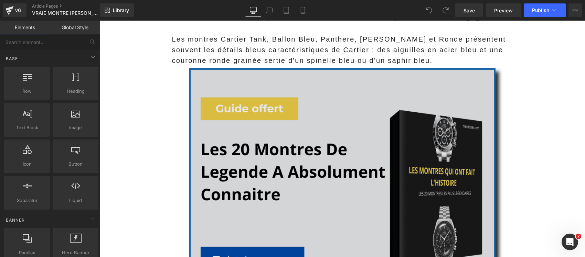
scroll to position [1076, 0]
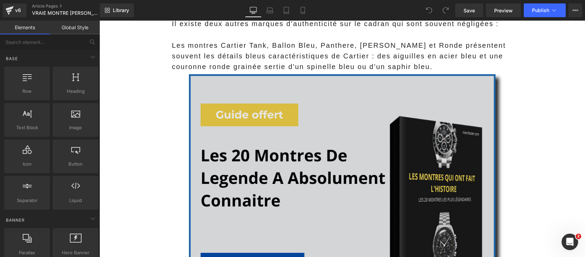
click at [307, 174] on img at bounding box center [342, 203] width 307 height 258
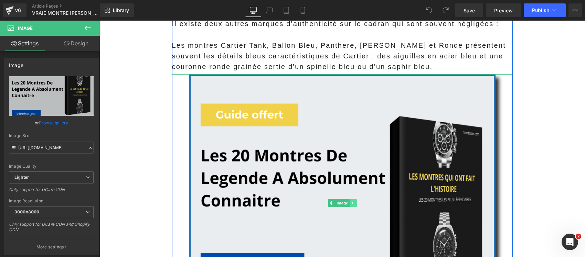
click at [351, 201] on icon at bounding box center [353, 203] width 4 height 4
click at [355, 201] on icon at bounding box center [357, 203] width 4 height 4
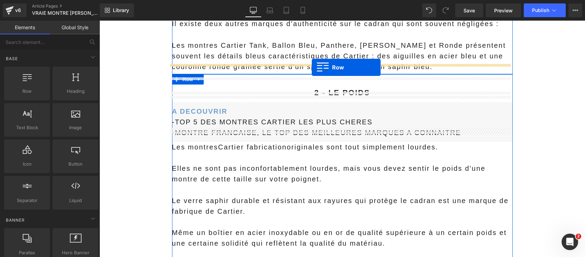
drag, startPoint x: 137, startPoint y: 111, endPoint x: 312, endPoint y: 67, distance: 180.6
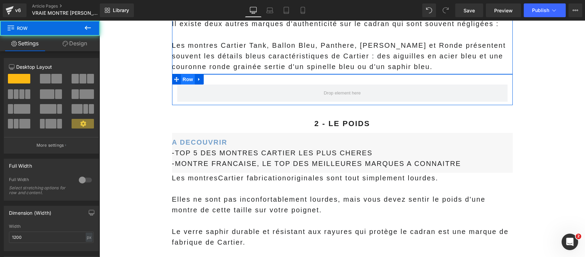
click at [185, 74] on span "Row" at bounding box center [188, 79] width 14 height 10
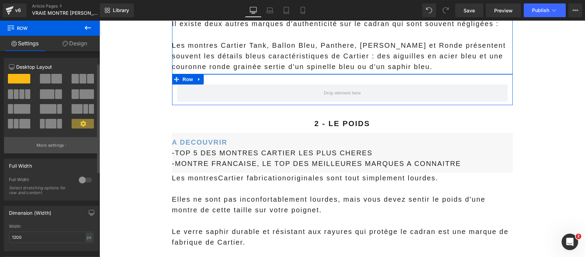
scroll to position [172, 0]
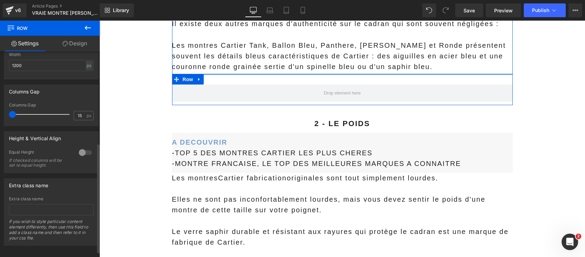
drag, startPoint x: 17, startPoint y: 114, endPoint x: 8, endPoint y: 112, distance: 9.5
click at [8, 112] on div "15px Columns Gap 15 px" at bounding box center [51, 114] width 94 height 23
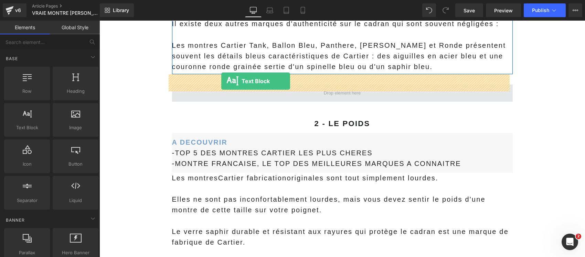
drag, startPoint x: 148, startPoint y: 150, endPoint x: 221, endPoint y: 81, distance: 101.1
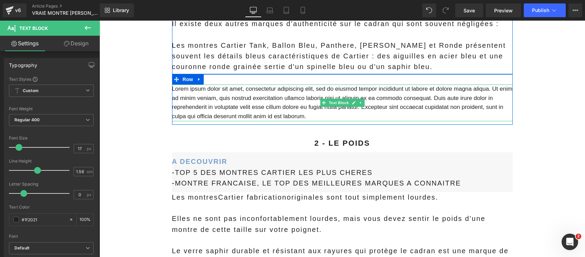
click at [314, 108] on p "Lorem ipsum dolor sit amet, consectetur adipiscing elit, sed do eiusmod tempor …" at bounding box center [342, 103] width 341 height 36
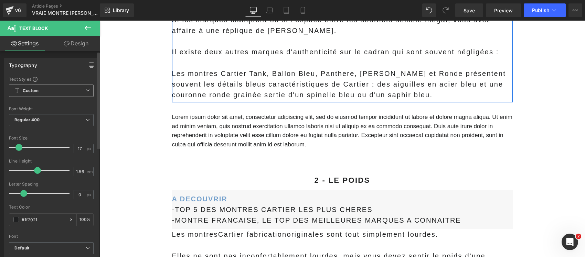
scroll to position [1033, 0]
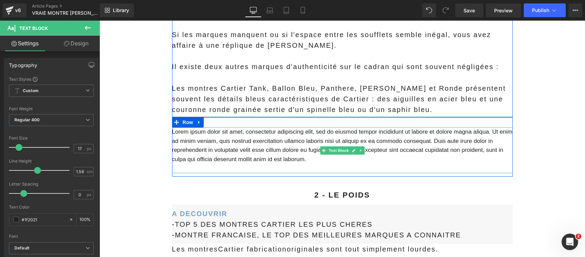
click at [271, 135] on p "Lorem ipsum dolor sit amet, consectetur adipiscing elit, sed do eiusmod tempor …" at bounding box center [342, 146] width 341 height 36
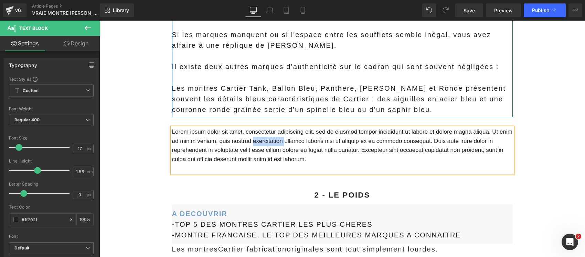
click at [271, 135] on p "Lorem ipsum dolor sit amet, consectetur adipiscing elit, sed do eiusmod tempor …" at bounding box center [342, 146] width 341 height 36
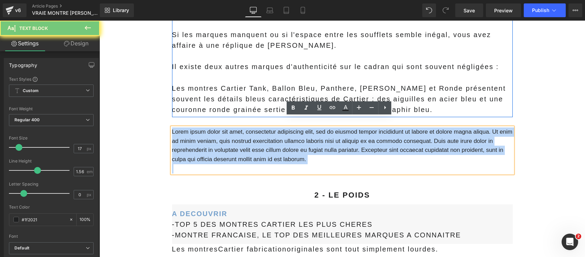
click at [271, 135] on p "Lorem ipsum dolor sit amet, consectetur adipiscing elit, sed do eiusmod tempor …" at bounding box center [342, 146] width 341 height 36
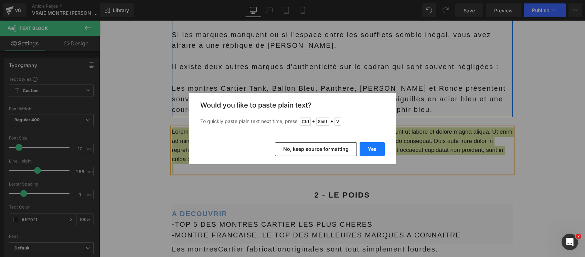
click at [366, 150] on button "Yes" at bounding box center [372, 150] width 25 height 14
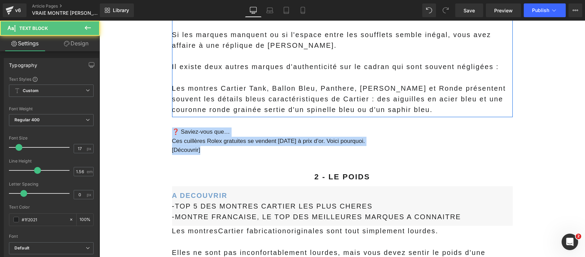
drag, startPoint x: 211, startPoint y: 139, endPoint x: 154, endPoint y: 125, distance: 59.0
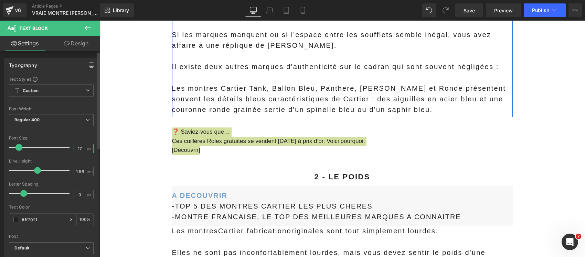
click at [79, 149] on input "17" at bounding box center [80, 149] width 12 height 9
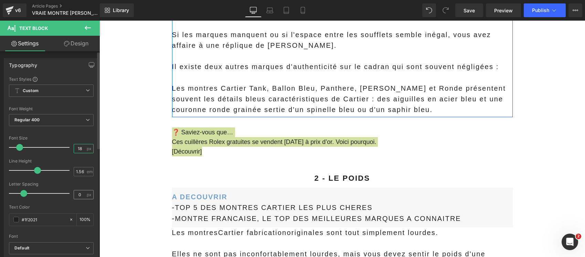
type input "18"
click at [78, 197] on input "0" at bounding box center [80, 195] width 12 height 9
type input "2"
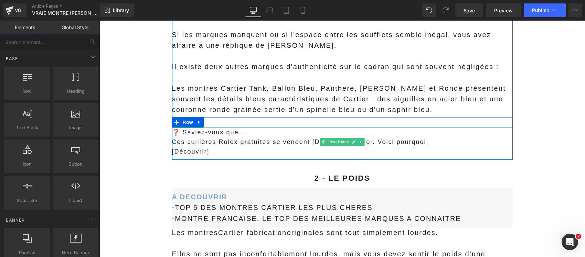
click at [183, 128] on p "❓ Saviez-vous que…" at bounding box center [342, 133] width 341 height 10
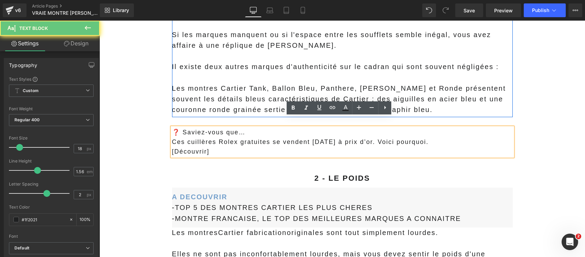
click at [172, 128] on p "❓ Saviez-vous que…" at bounding box center [342, 133] width 341 height 10
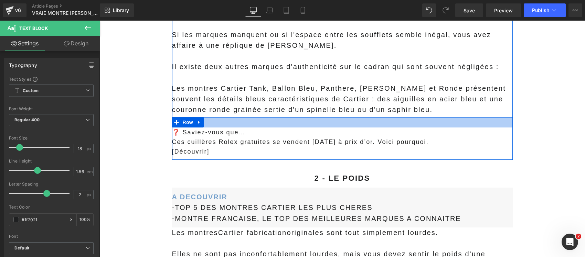
click at [99, 21] on div at bounding box center [99, 21] width 0 height 0
click at [234, 128] on p "❓ Saviez-vous que…" at bounding box center [342, 133] width 341 height 10
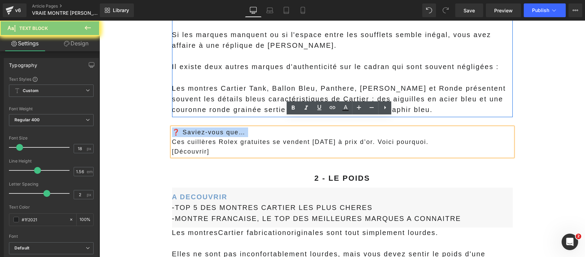
click at [240, 128] on p "❓ Saviez-vous que…" at bounding box center [342, 133] width 341 height 10
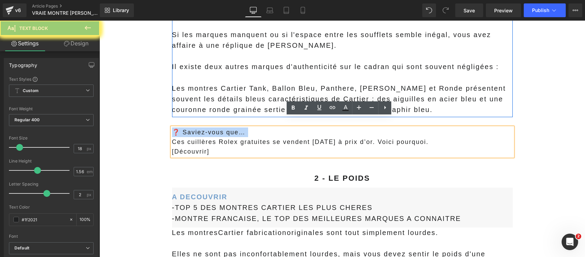
click at [240, 128] on p "❓ Saviez-vous que…" at bounding box center [342, 133] width 341 height 10
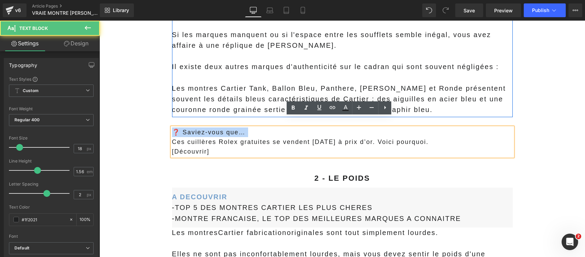
click at [240, 128] on p "❓ Saviez-vous que…" at bounding box center [342, 133] width 341 height 10
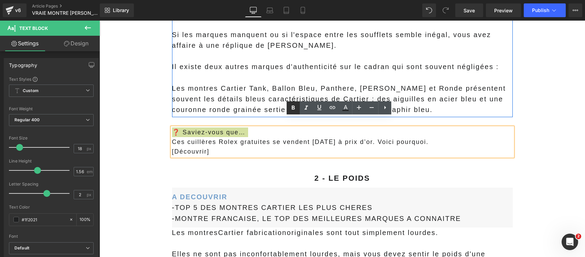
click at [294, 109] on icon at bounding box center [293, 108] width 8 height 8
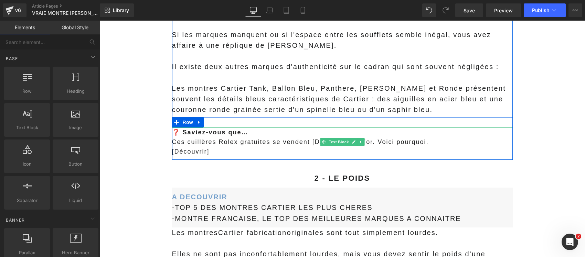
click at [210, 147] on p "[Découvrir]" at bounding box center [342, 152] width 341 height 10
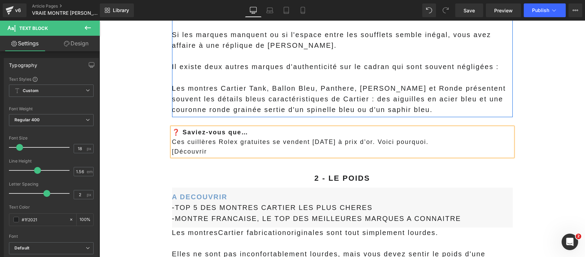
click at [172, 147] on p "[Découvrir" at bounding box center [342, 152] width 341 height 10
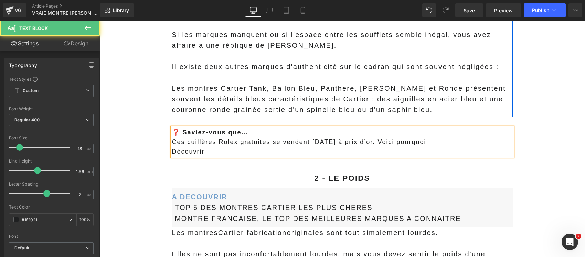
click at [183, 147] on p "Découvrir" at bounding box center [342, 152] width 341 height 10
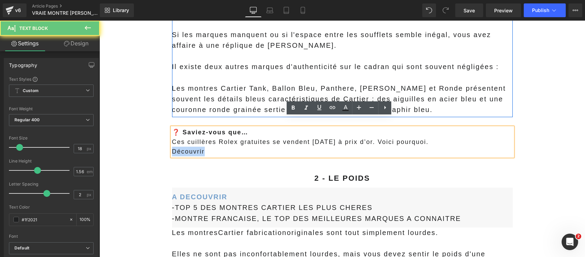
click at [183, 147] on p "Découvrir" at bounding box center [342, 152] width 341 height 10
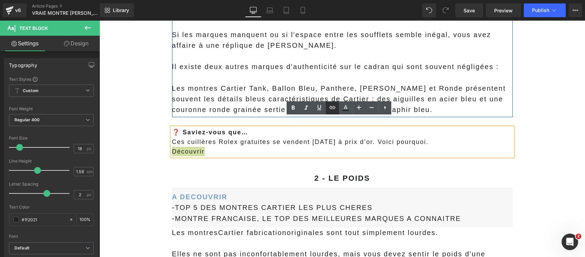
click at [331, 106] on icon at bounding box center [332, 108] width 8 height 8
click at [228, 157] on input "text" at bounding box center [219, 157] width 106 height 17
paste input "[URL][DOMAIN_NAME]"
type input "[URL][DOMAIN_NAME]"
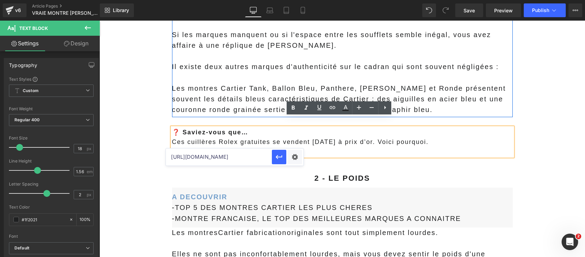
scroll to position [0, 274]
click at [293, 0] on div "Text Color Highlight Color #333333 Edit or remove link: Edit - Unlink - Cancel …" at bounding box center [292, 0] width 585 height 0
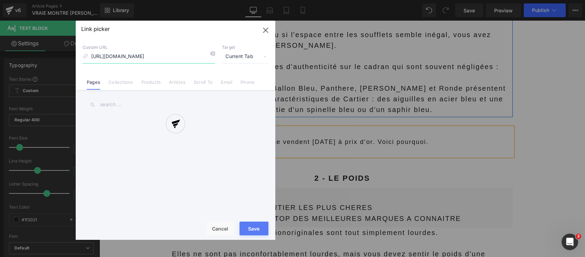
scroll to position [0, 211]
click at [235, 55] on span "Current Tab" at bounding box center [245, 56] width 46 height 13
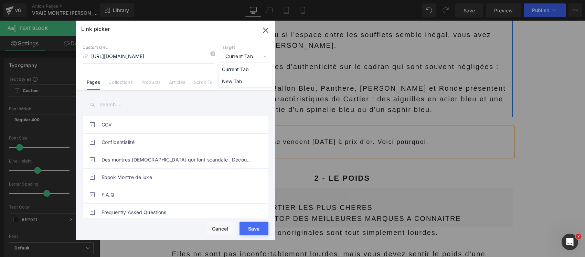
scroll to position [0, 0]
click at [232, 79] on li "New Tab" at bounding box center [245, 81] width 53 height 12
click at [255, 231] on button "Save" at bounding box center [254, 229] width 29 height 14
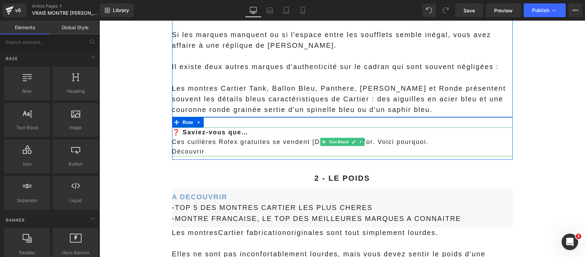
click at [217, 147] on p "Découvrir" at bounding box center [342, 152] width 341 height 10
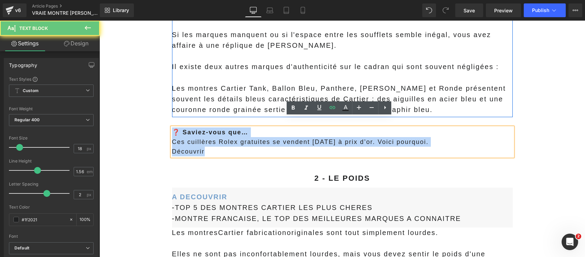
drag, startPoint x: 225, startPoint y: 143, endPoint x: 116, endPoint y: 118, distance: 111.3
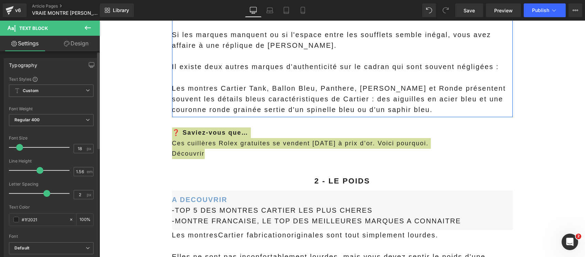
click at [37, 168] on span at bounding box center [39, 170] width 7 height 7
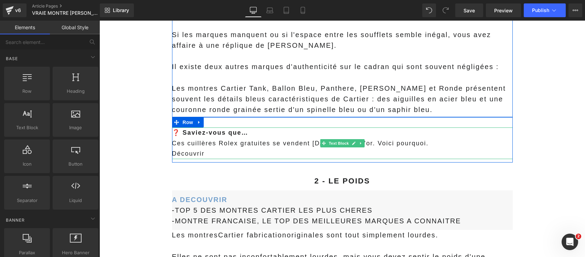
click at [209, 149] on p "Découvrir" at bounding box center [342, 154] width 341 height 11
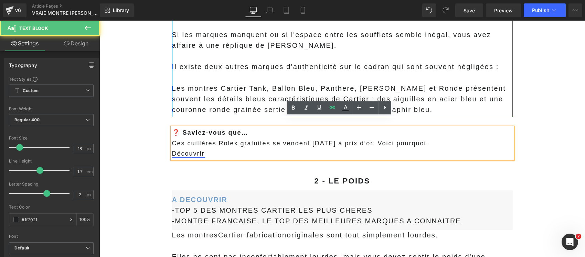
click at [190, 150] on link "Découvrir" at bounding box center [188, 153] width 33 height 7
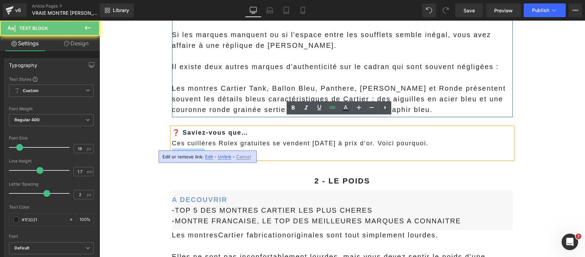
click at [190, 150] on link "Découvrir" at bounding box center [188, 153] width 33 height 7
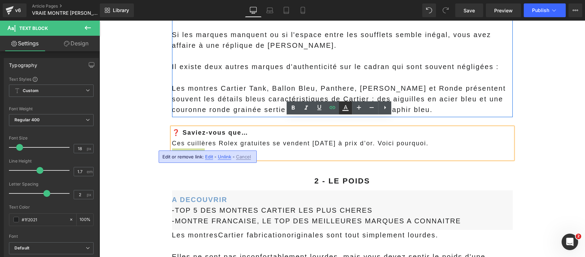
click at [347, 111] on icon at bounding box center [346, 110] width 6 height 1
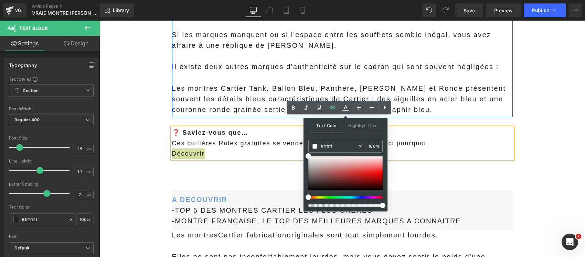
click at [356, 195] on div at bounding box center [345, 181] width 74 height 51
click at [357, 199] on div at bounding box center [343, 197] width 74 height 3
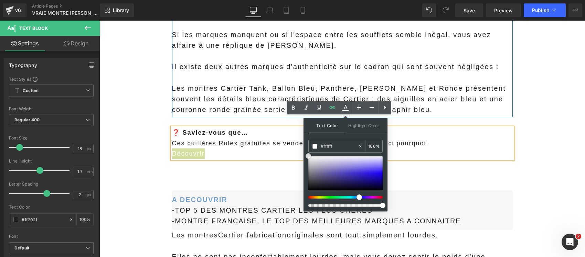
click at [350, 180] on div at bounding box center [345, 173] width 74 height 34
click at [365, 169] on div at bounding box center [345, 173] width 74 height 34
click at [350, 197] on div at bounding box center [343, 197] width 74 height 3
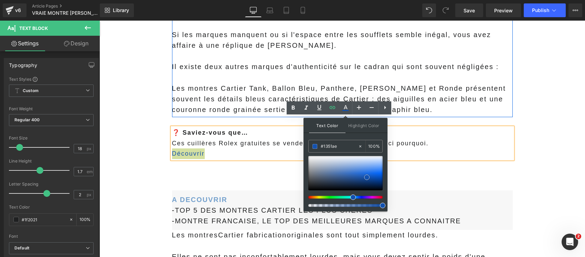
drag, startPoint x: 364, startPoint y: 169, endPoint x: 367, endPoint y: 178, distance: 9.4
click at [367, 178] on span at bounding box center [367, 178] width 6 height 6
click at [294, 107] on icon at bounding box center [293, 108] width 3 height 4
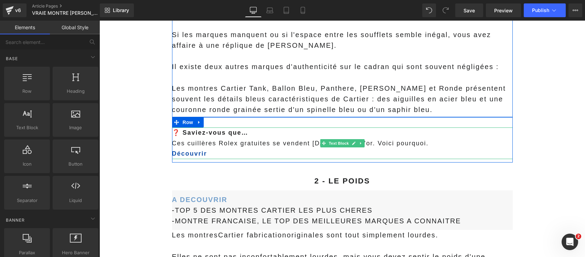
click at [217, 149] on p "Découvrir" at bounding box center [342, 154] width 341 height 11
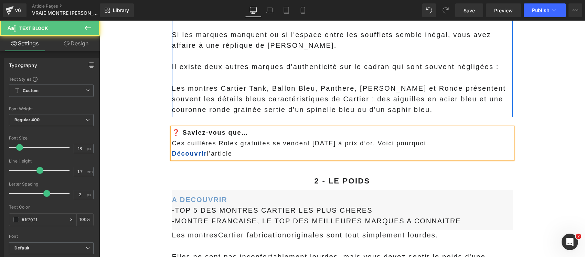
click at [233, 149] on p "Découvrir l'article" at bounding box center [342, 154] width 341 height 11
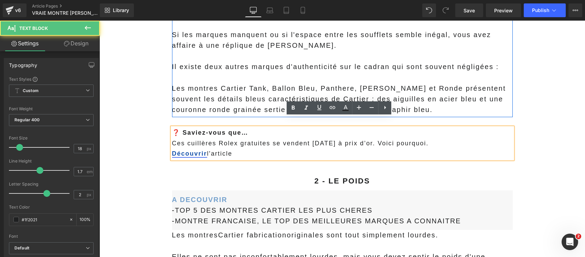
click at [196, 150] on link "Découvrir" at bounding box center [189, 153] width 35 height 7
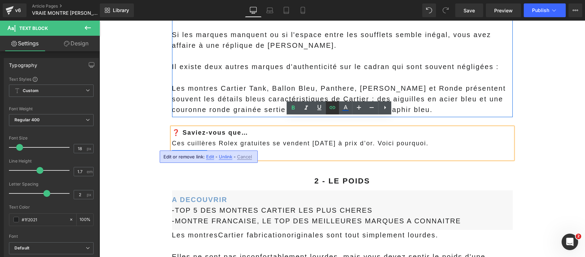
click at [333, 111] on icon at bounding box center [332, 108] width 8 height 8
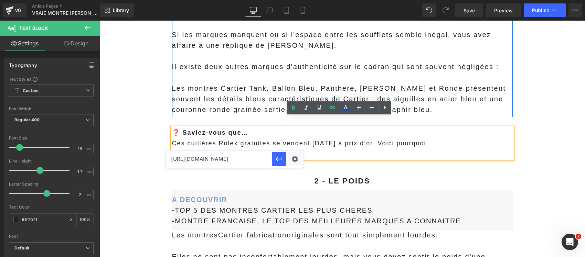
click at [256, 158] on input "[URL][DOMAIN_NAME]" at bounding box center [219, 159] width 106 height 17
click at [197, 150] on link "Découvrir" at bounding box center [189, 153] width 35 height 7
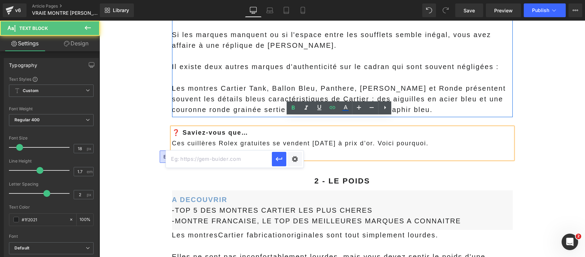
click at [189, 150] on link "Découvrir" at bounding box center [189, 153] width 35 height 7
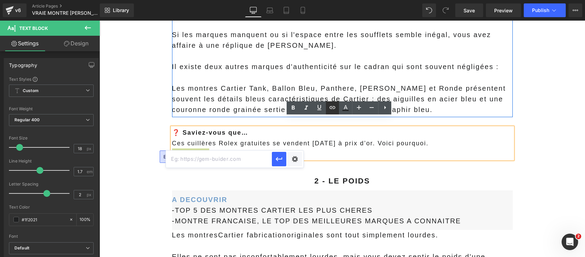
click at [330, 110] on icon at bounding box center [332, 108] width 8 height 8
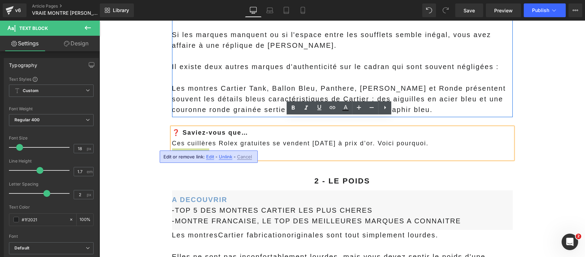
click at [225, 157] on span "Unlink" at bounding box center [225, 157] width 13 height 6
click at [218, 149] on p "Découvrir l'article" at bounding box center [342, 154] width 341 height 11
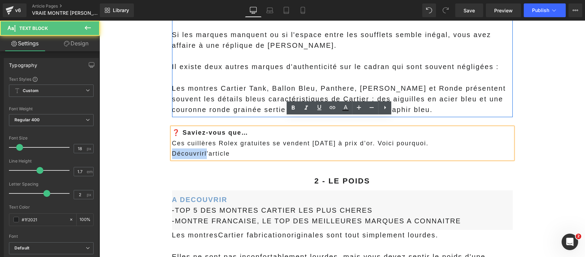
click at [218, 149] on p "Découvrir l'article" at bounding box center [342, 154] width 341 height 11
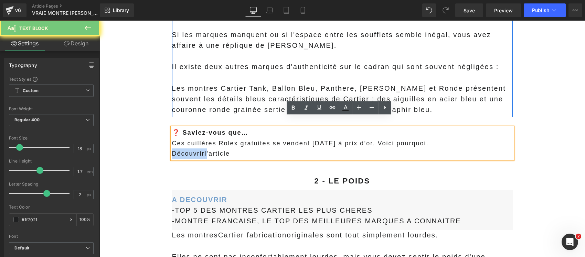
click at [218, 149] on p "Découvrir l'article" at bounding box center [342, 154] width 341 height 11
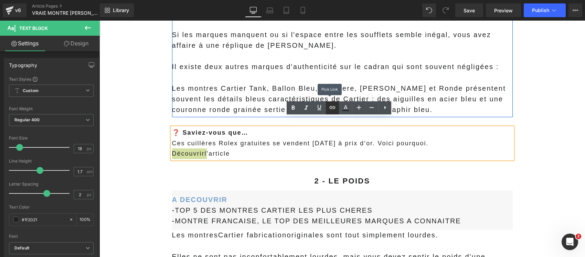
click at [336, 109] on icon at bounding box center [332, 108] width 8 height 8
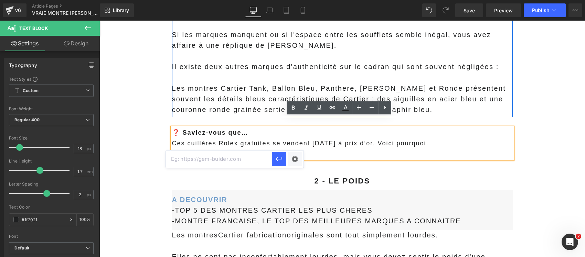
click at [239, 152] on input "text" at bounding box center [219, 159] width 106 height 17
paste input "[URL][DOMAIN_NAME]"
type input "[URL][DOMAIN_NAME]"
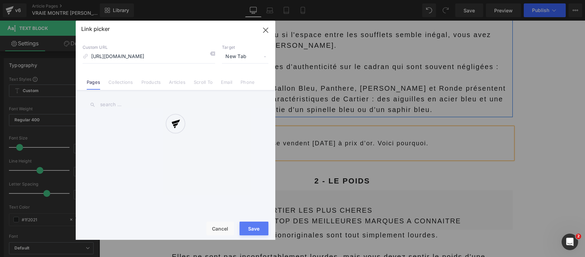
drag, startPoint x: 295, startPoint y: 158, endPoint x: 260, endPoint y: 166, distance: 35.6
click at [295, 0] on div "Text Color Highlight Color #333333 #ffffff 100 % transparent 0 % Edit or remove…" at bounding box center [292, 0] width 585 height 0
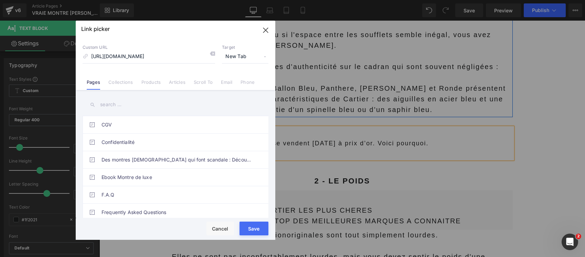
click at [237, 56] on span "New Tab" at bounding box center [245, 56] width 46 height 13
click at [238, 80] on li "New Tab" at bounding box center [245, 81] width 53 height 12
click at [253, 228] on button "Save" at bounding box center [254, 229] width 29 height 14
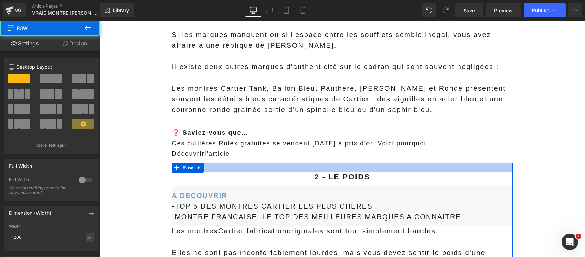
drag, startPoint x: 211, startPoint y: 157, endPoint x: 209, endPoint y: 153, distance: 4.6
click at [209, 163] on div at bounding box center [342, 167] width 341 height 9
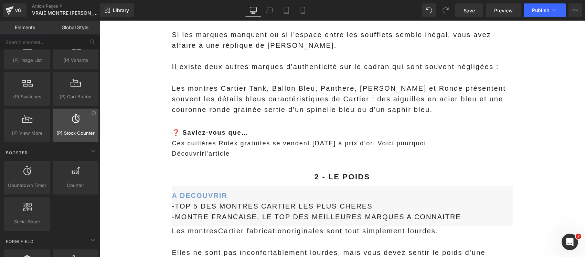
scroll to position [732, 0]
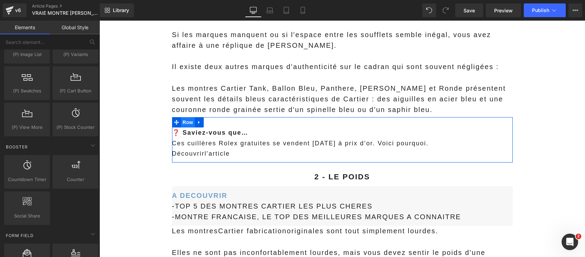
click at [185, 117] on span "Row" at bounding box center [188, 122] width 14 height 10
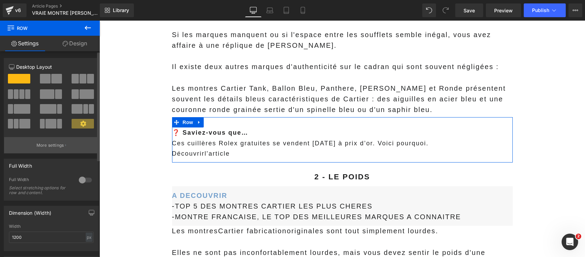
click at [54, 146] on p "More settings" at bounding box center [50, 146] width 28 height 6
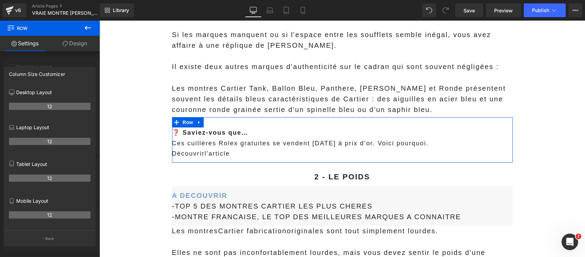
click at [17, 42] on link "Settings" at bounding box center [25, 43] width 50 height 15
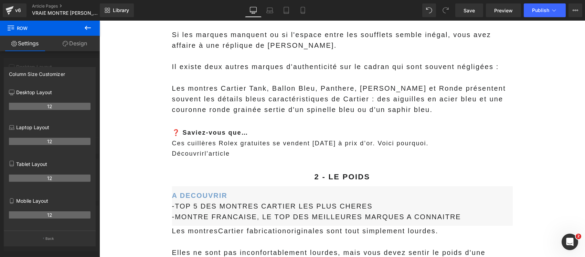
click at [90, 25] on icon at bounding box center [88, 28] width 8 height 8
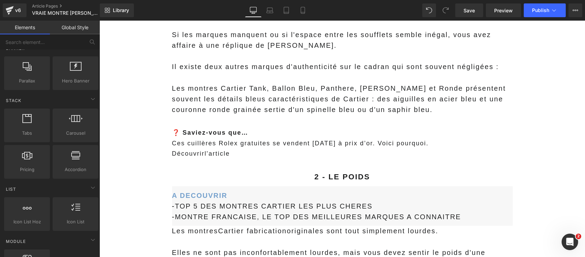
scroll to position [0, 0]
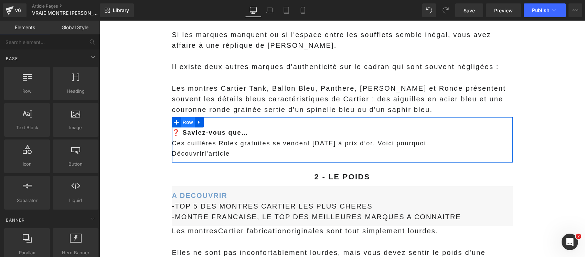
click at [183, 117] on span "Row" at bounding box center [188, 122] width 14 height 10
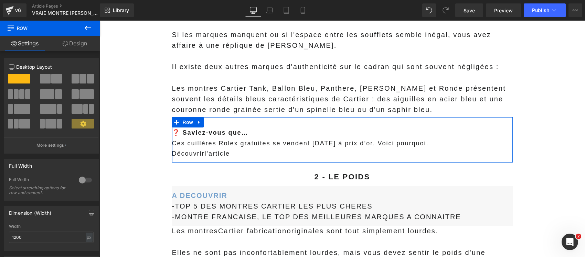
scroll to position [86, 0]
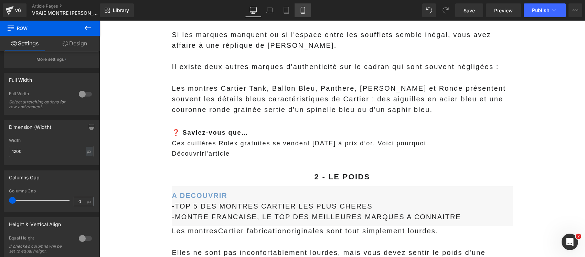
click at [305, 14] on link "Mobile" at bounding box center [303, 10] width 17 height 14
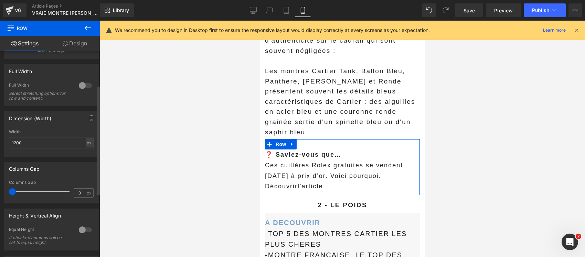
scroll to position [0, 0]
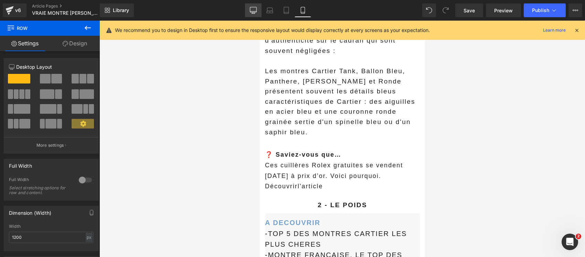
click at [252, 11] on icon at bounding box center [253, 11] width 7 height 0
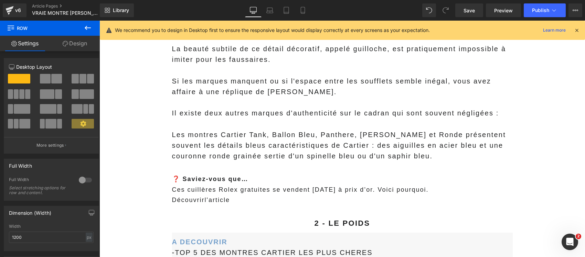
scroll to position [1076, 0]
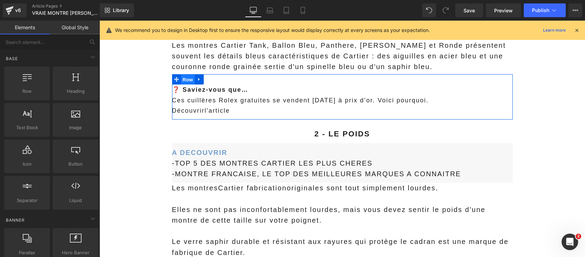
click at [181, 75] on span "Row" at bounding box center [188, 80] width 14 height 10
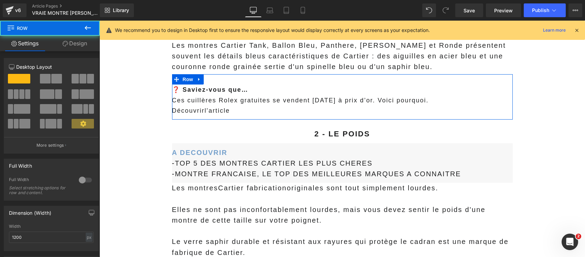
click at [78, 45] on link "Design" at bounding box center [75, 43] width 50 height 15
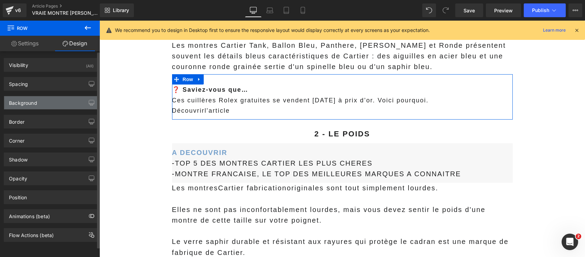
click at [26, 104] on div "Background" at bounding box center [23, 101] width 28 height 10
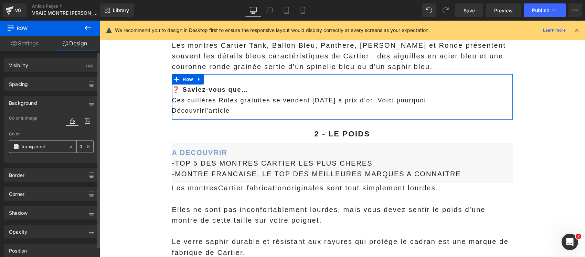
click at [15, 147] on span at bounding box center [16, 147] width 6 height 6
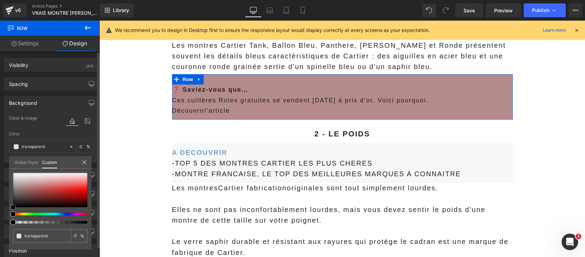
click at [29, 186] on div at bounding box center [50, 190] width 74 height 34
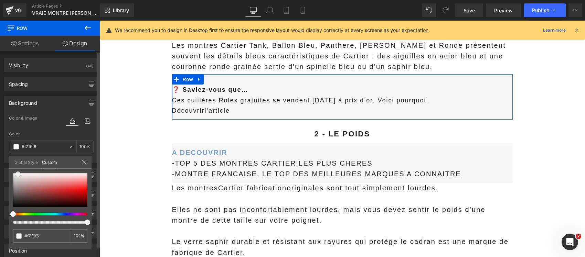
drag, startPoint x: 29, startPoint y: 186, endPoint x: 18, endPoint y: 174, distance: 16.3
click at [18, 174] on span at bounding box center [18, 175] width 6 height 6
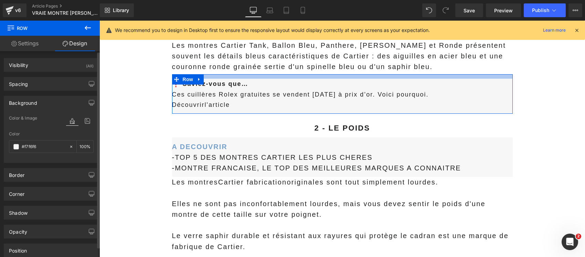
drag, startPoint x: 234, startPoint y: 68, endPoint x: 230, endPoint y: 62, distance: 7.4
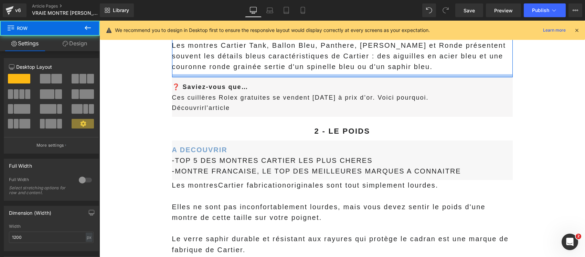
drag, startPoint x: 310, startPoint y: 63, endPoint x: 312, endPoint y: 66, distance: 3.7
click at [312, 74] on div at bounding box center [342, 75] width 341 height 3
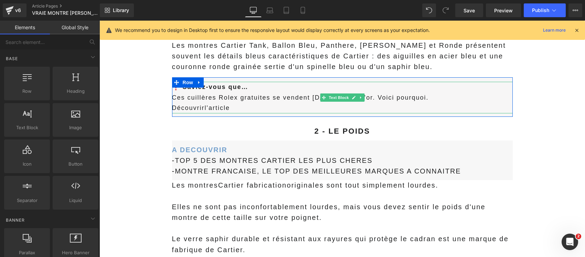
click at [187, 93] on p "Ces cuillères Rolex gratuites se vendent aujourd’hui à prix d’or. Voici pourquo…" at bounding box center [342, 98] width 341 height 11
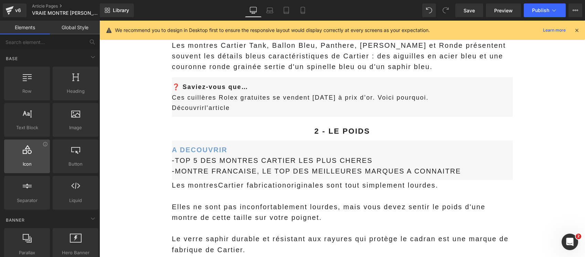
click at [33, 159] on div at bounding box center [27, 152] width 42 height 15
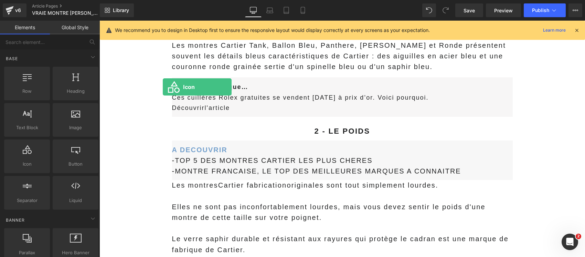
drag, startPoint x: 132, startPoint y: 179, endPoint x: 163, endPoint y: 87, distance: 97.2
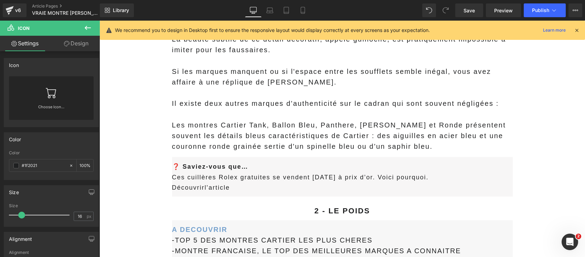
scroll to position [981, 0]
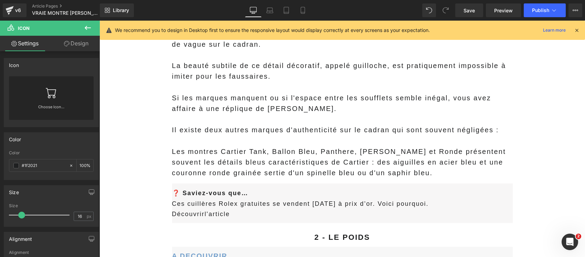
click at [50, 98] on icon at bounding box center [51, 92] width 11 height 11
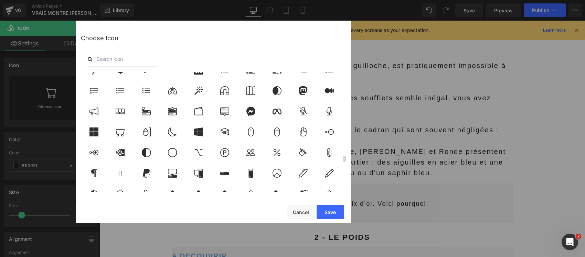
scroll to position [2022, 0]
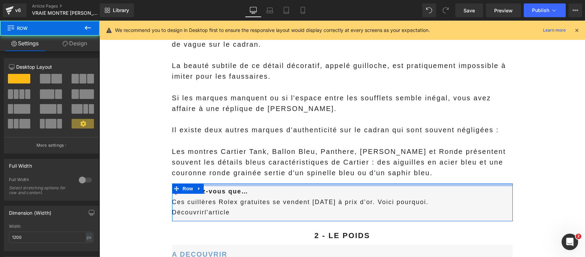
click at [251, 184] on div at bounding box center [342, 185] width 341 height 3
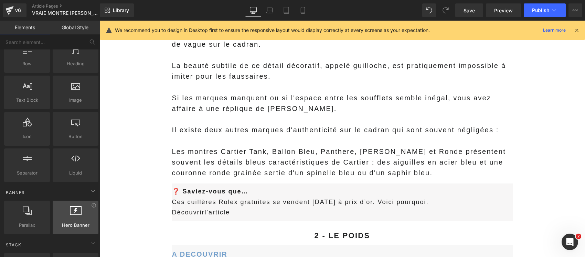
scroll to position [43, 0]
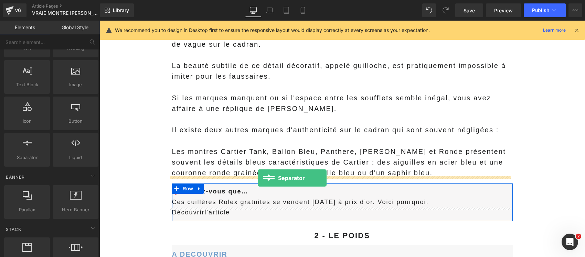
drag, startPoint x: 130, startPoint y: 176, endPoint x: 258, endPoint y: 178, distance: 127.4
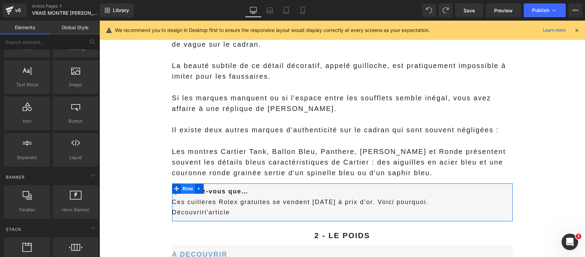
click at [185, 184] on span "Row" at bounding box center [188, 189] width 14 height 10
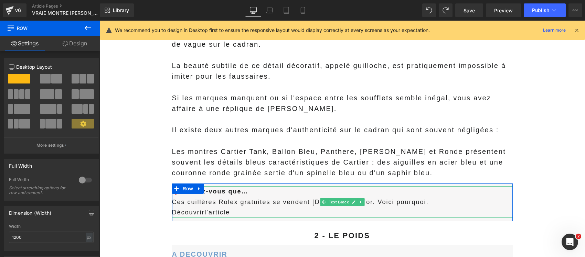
click at [228, 209] on link "Découvrir l'article" at bounding box center [201, 212] width 58 height 7
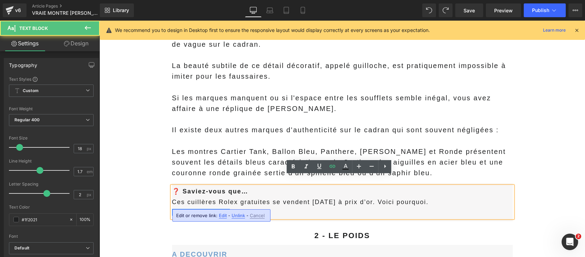
click at [240, 208] on p "Découvrir l'article" at bounding box center [342, 213] width 341 height 11
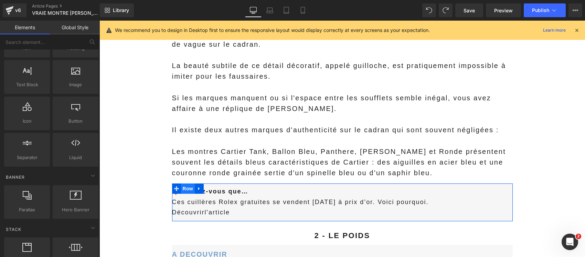
click at [186, 184] on span "Row" at bounding box center [188, 189] width 14 height 10
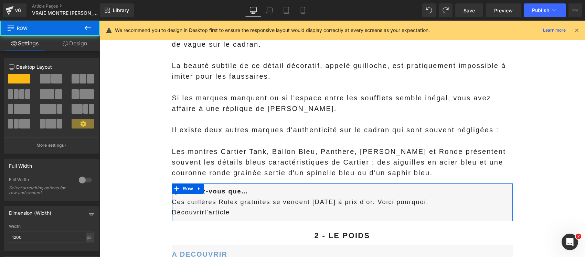
click at [78, 43] on link "Design" at bounding box center [75, 43] width 50 height 15
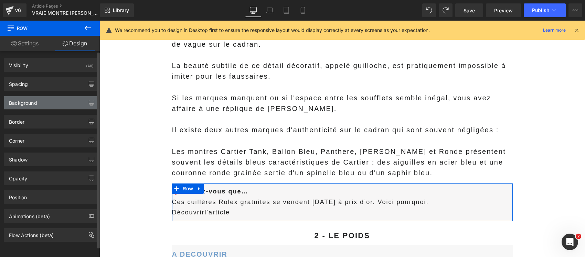
click at [29, 105] on div "Background" at bounding box center [23, 101] width 28 height 10
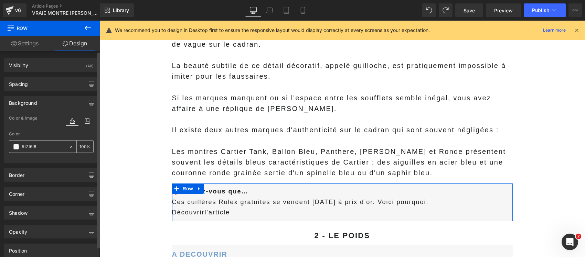
click at [13, 147] on span at bounding box center [16, 147] width 6 height 6
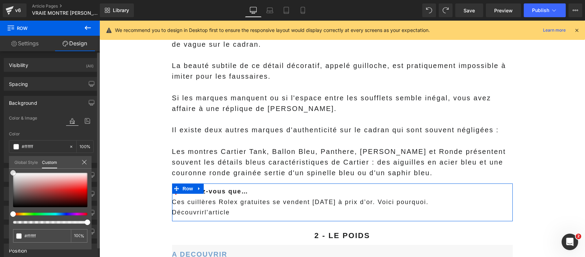
drag, startPoint x: 17, startPoint y: 171, endPoint x: 6, endPoint y: 165, distance: 12.5
click at [6, 163] on div "Background Color & Image color Color % Image Replace Image Upload image or Brow…" at bounding box center [51, 127] width 103 height 72
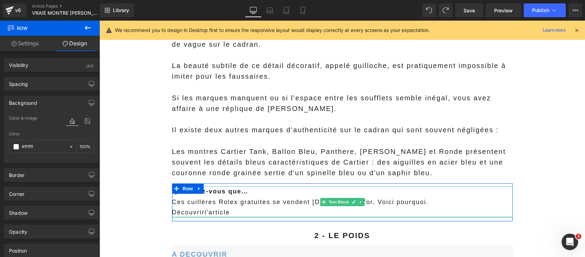
click at [235, 208] on p "Découvrir l'article" at bounding box center [342, 213] width 341 height 11
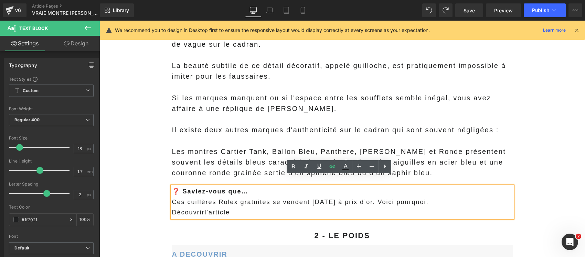
drag, startPoint x: 245, startPoint y: 204, endPoint x: 154, endPoint y: 203, distance: 90.9
click at [347, 167] on icon at bounding box center [346, 166] width 4 height 4
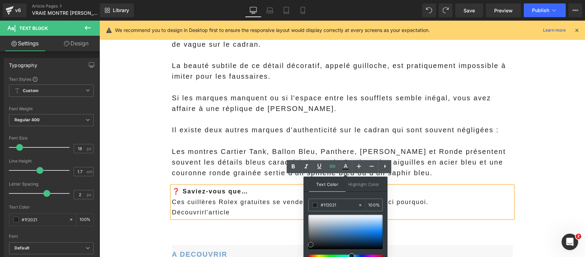
click at [357, 230] on div at bounding box center [345, 232] width 74 height 34
click at [293, 164] on icon at bounding box center [293, 167] width 8 height 8
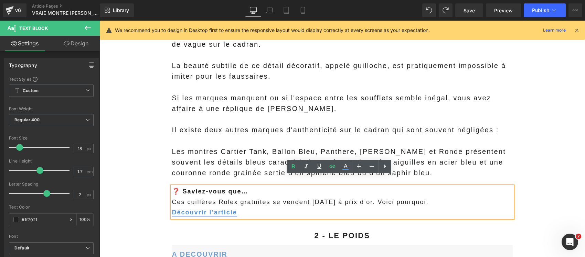
click at [210, 209] on link "Découvrir l'article" at bounding box center [204, 212] width 65 height 7
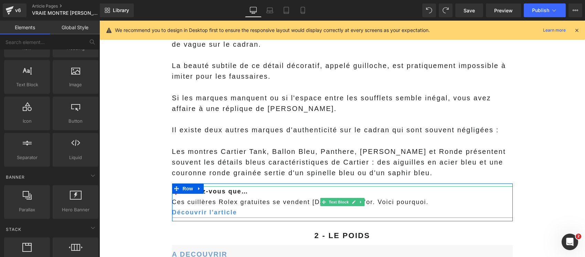
click at [295, 197] on p "Ces cuillères Rolex gratuites se vendent aujourd’hui à prix d’or. Voici pourquo…" at bounding box center [342, 202] width 341 height 11
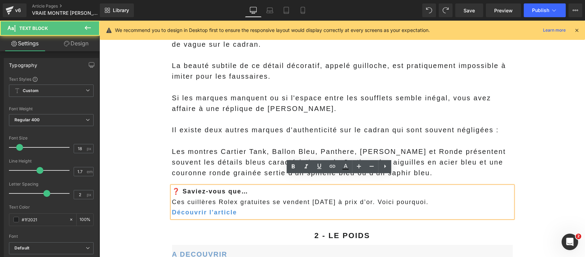
click at [300, 197] on p "Ces cuillères Rolex gratuites se vendent aujourd’hui à prix d’or. Voici pourquo…" at bounding box center [342, 202] width 341 height 11
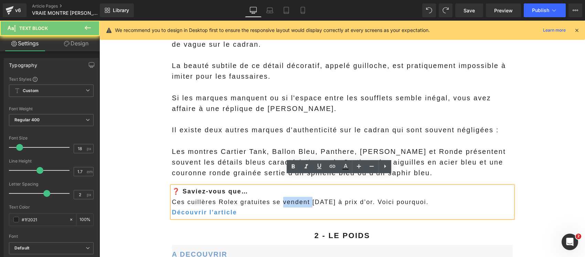
click at [300, 197] on p "Ces cuillères Rolex gratuites se vendent aujourd’hui à prix d’or. Voici pourquo…" at bounding box center [342, 202] width 341 height 11
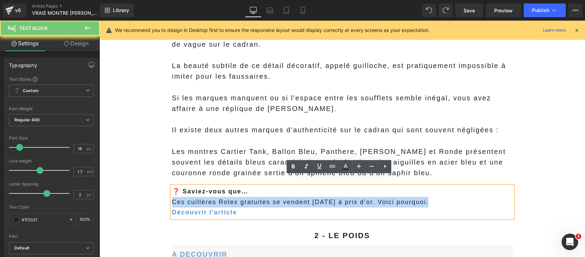
click at [300, 197] on p "Ces cuillères Rolex gratuites se vendent aujourd’hui à prix d’or. Voici pourquo…" at bounding box center [342, 202] width 341 height 11
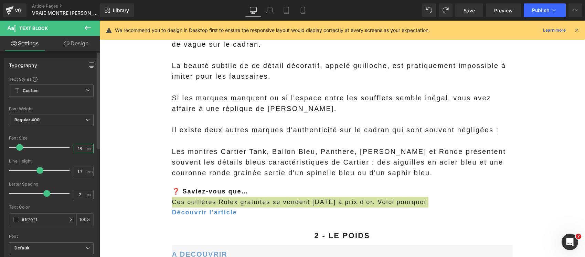
click at [81, 147] on input "18" at bounding box center [80, 149] width 12 height 9
type input "19"
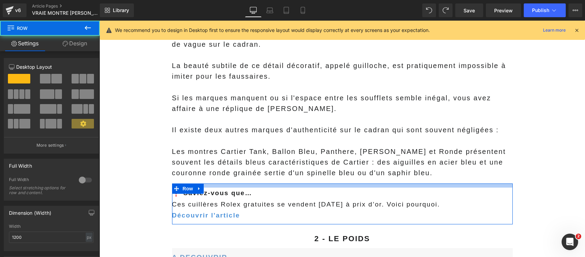
click at [251, 184] on div at bounding box center [342, 186] width 341 height 4
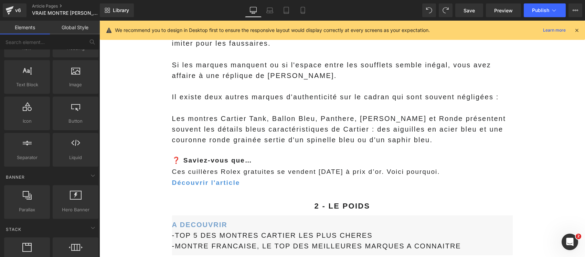
scroll to position [1024, 0]
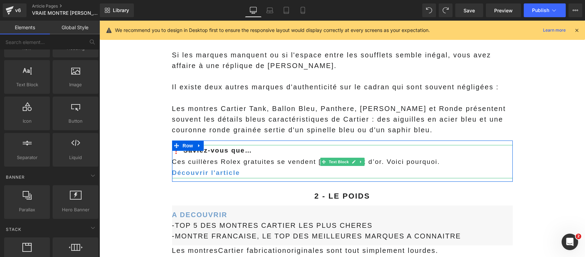
click at [259, 168] on p "Découvrir l'article" at bounding box center [342, 173] width 341 height 11
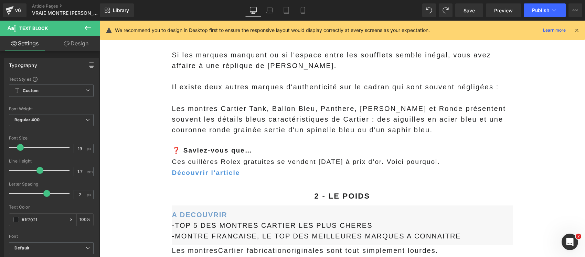
click at [87, 25] on icon at bounding box center [88, 28] width 8 height 8
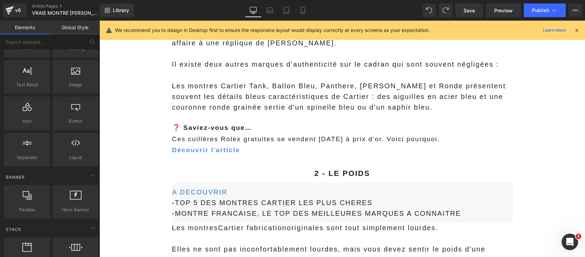
scroll to position [1076, 0]
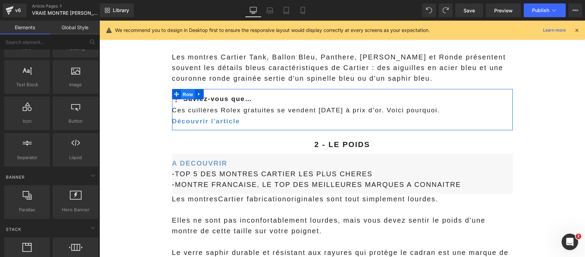
click at [181, 90] on span "Row" at bounding box center [188, 95] width 14 height 10
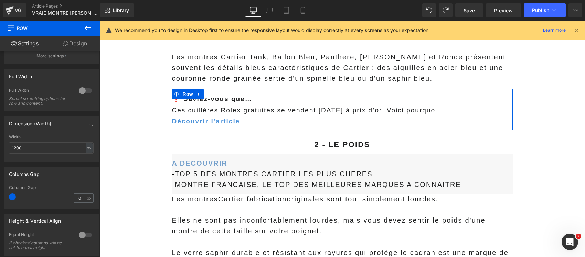
scroll to position [0, 0]
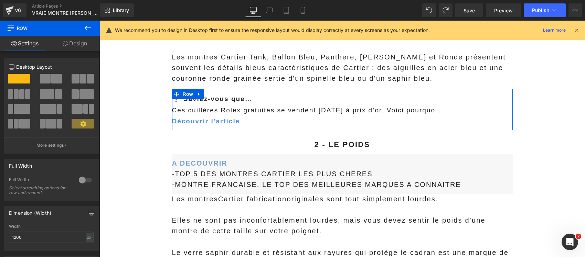
click at [80, 45] on link "Design" at bounding box center [75, 43] width 50 height 15
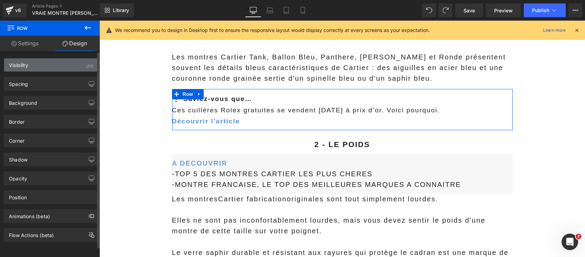
click at [57, 66] on div "Visibility (All)" at bounding box center [51, 65] width 94 height 13
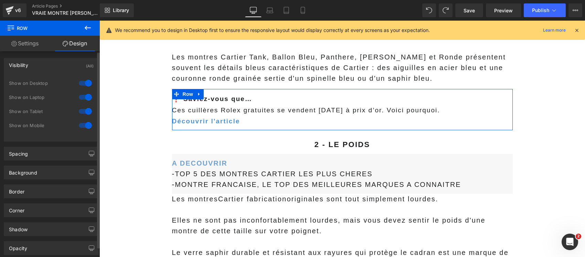
click at [57, 66] on div "Visibility (All)" at bounding box center [51, 65] width 94 height 13
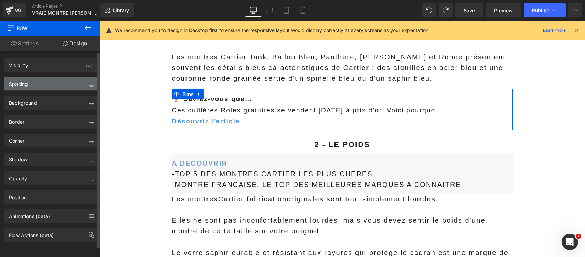
click at [59, 85] on div "Spacing" at bounding box center [51, 83] width 94 height 13
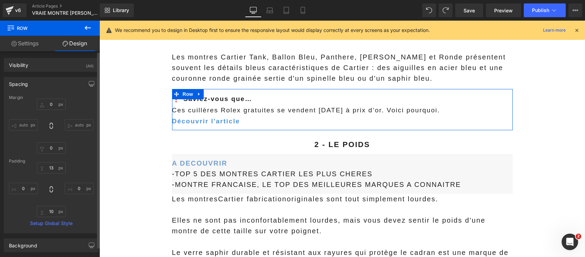
click at [59, 85] on div "Spacing" at bounding box center [51, 83] width 94 height 13
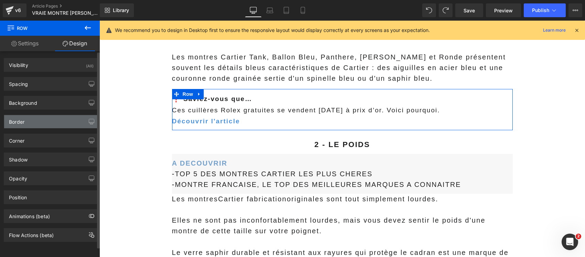
click at [65, 121] on div "Border" at bounding box center [51, 121] width 94 height 13
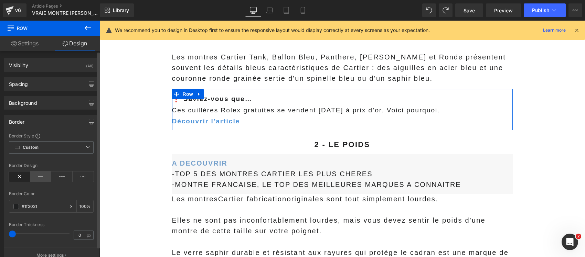
click at [45, 176] on icon at bounding box center [40, 177] width 21 height 10
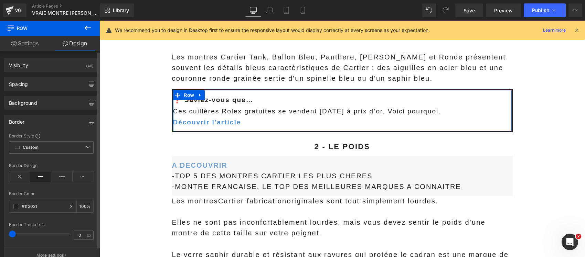
click at [20, 228] on div "Border Style Custom Custom Setup Global Style Custom Setup Global Style Border …" at bounding box center [51, 198] width 94 height 130
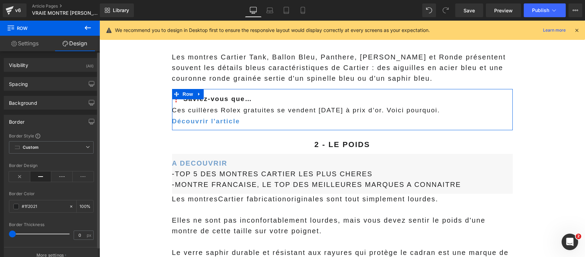
drag, startPoint x: 13, startPoint y: 235, endPoint x: 10, endPoint y: 230, distance: 5.7
click at [10, 230] on div "Border Thickness 0 px" at bounding box center [51, 234] width 85 height 23
click at [65, 175] on icon at bounding box center [61, 177] width 21 height 10
click at [80, 177] on icon at bounding box center [83, 177] width 21 height 10
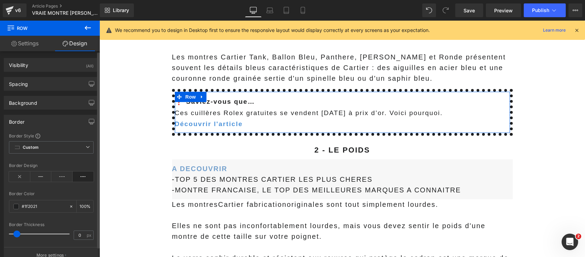
drag, startPoint x: 13, startPoint y: 233, endPoint x: 17, endPoint y: 235, distance: 4.7
click at [17, 235] on span at bounding box center [16, 234] width 7 height 7
click at [60, 176] on icon at bounding box center [61, 177] width 21 height 10
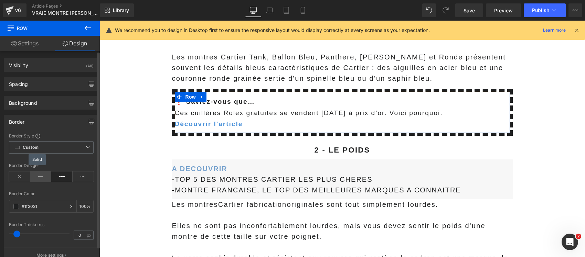
click at [42, 176] on icon at bounding box center [40, 177] width 21 height 10
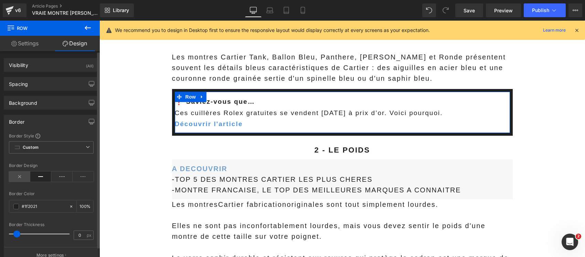
click at [19, 174] on icon at bounding box center [19, 177] width 21 height 10
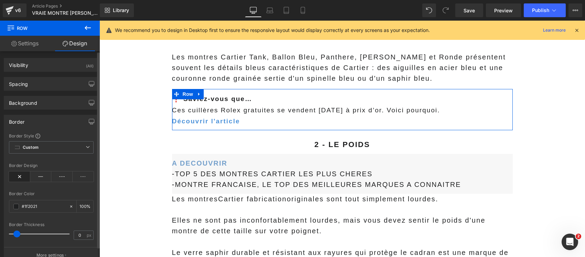
click at [69, 121] on div "Border" at bounding box center [51, 121] width 94 height 13
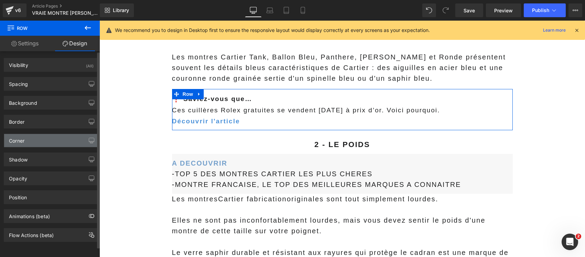
click at [35, 140] on div "Corner" at bounding box center [51, 140] width 94 height 13
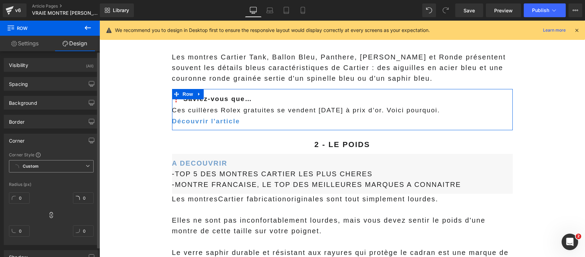
click at [30, 164] on b "Custom" at bounding box center [31, 167] width 16 height 6
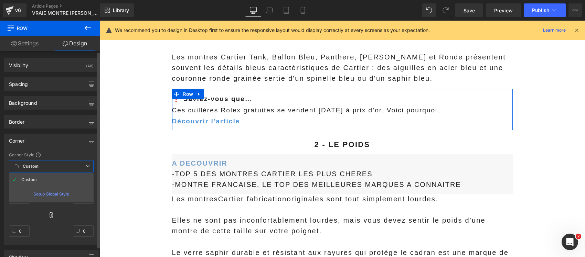
click at [30, 164] on b "Custom" at bounding box center [31, 167] width 16 height 6
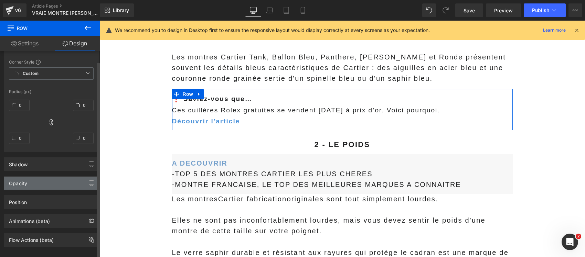
scroll to position [104, 0]
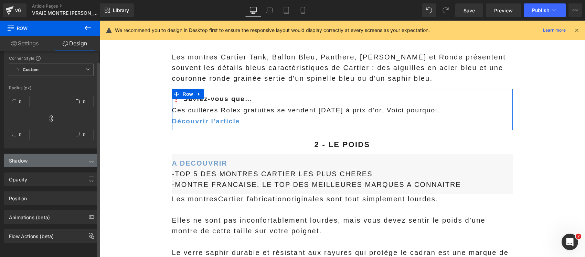
click at [50, 154] on div "Shadow" at bounding box center [51, 160] width 94 height 13
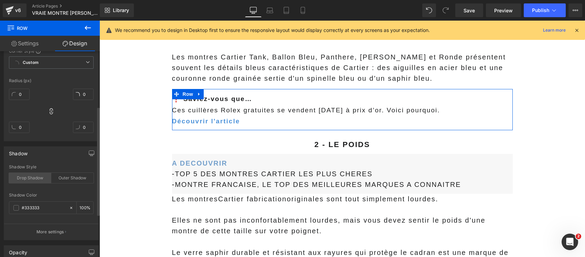
click at [26, 177] on div "Drop Shadow" at bounding box center [30, 178] width 42 height 10
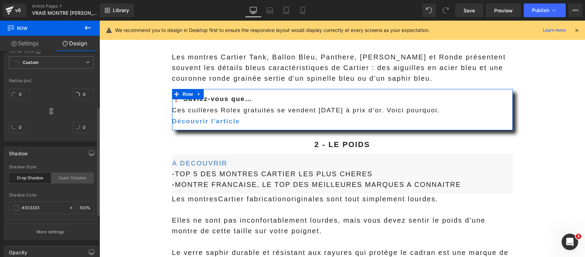
click at [64, 176] on div "Outer Shadow" at bounding box center [72, 178] width 42 height 10
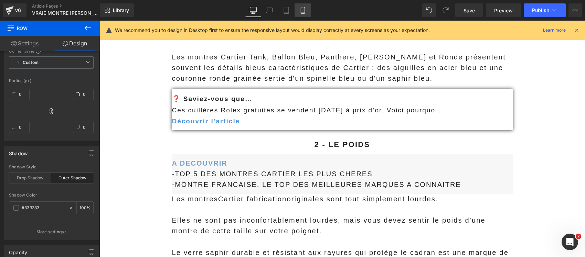
click at [304, 11] on icon at bounding box center [302, 10] width 7 height 7
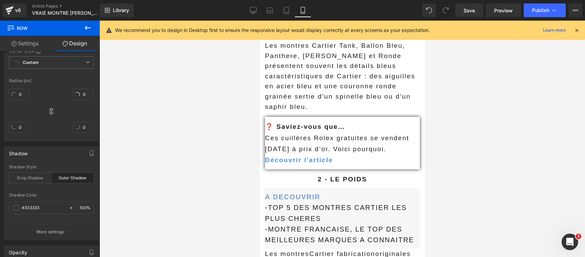
scroll to position [1124, 0]
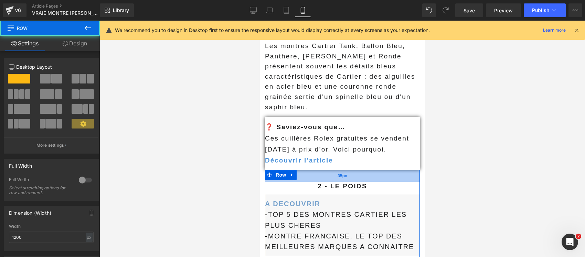
drag, startPoint x: 374, startPoint y: 135, endPoint x: 376, endPoint y: 142, distance: 6.8
click at [376, 170] on div "35px" at bounding box center [342, 176] width 155 height 12
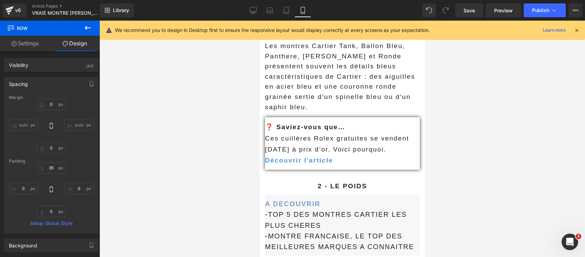
click at [473, 169] on div at bounding box center [342, 139] width 486 height 237
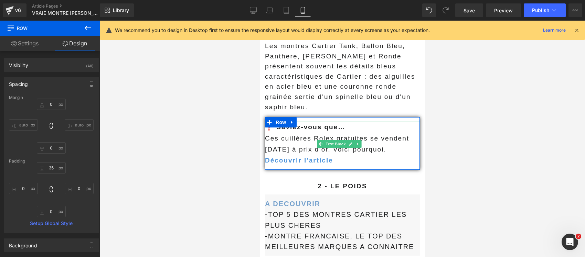
click at [336, 124] on strong "❓ Saviez-vous que…" at bounding box center [305, 127] width 80 height 7
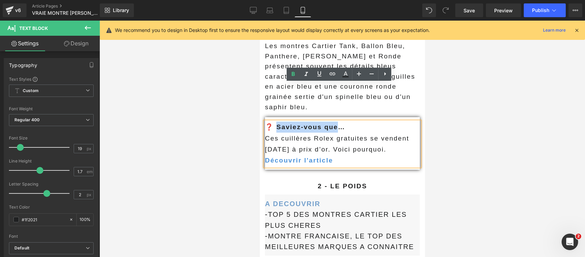
drag, startPoint x: 336, startPoint y: 91, endPoint x: 278, endPoint y: 88, distance: 58.6
click at [278, 124] on strong "❓ Saviez-vous que…" at bounding box center [305, 127] width 80 height 7
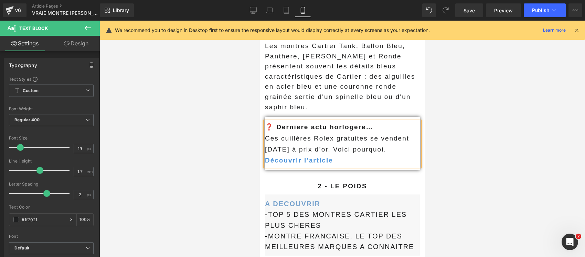
click at [570, 128] on div at bounding box center [342, 139] width 486 height 237
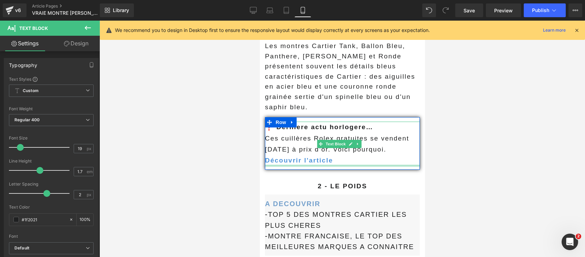
click at [340, 165] on div at bounding box center [342, 166] width 155 height 2
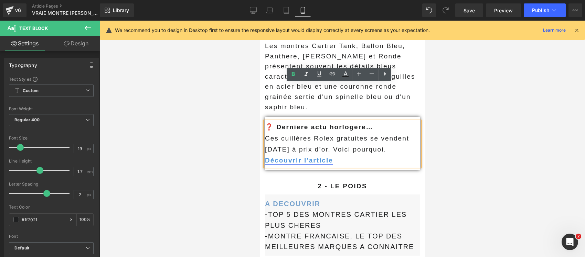
click at [265, 157] on link "Découvrir l'article" at bounding box center [299, 160] width 68 height 7
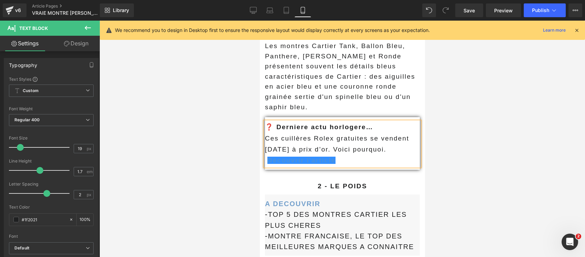
click at [487, 127] on div at bounding box center [342, 139] width 486 height 237
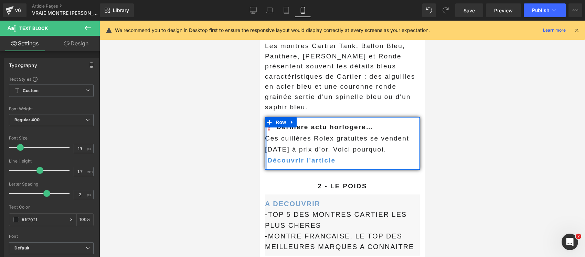
click at [266, 117] on div at bounding box center [266, 143] width 2 height 52
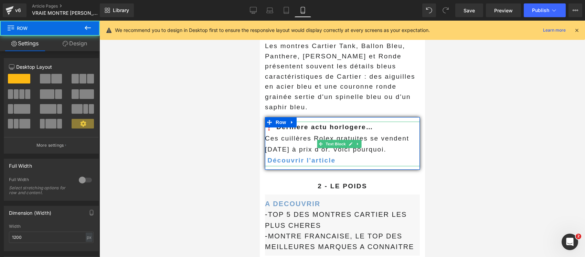
click at [266, 133] on p "Ces cuillères Rolex gratuites se vendent aujourd’hui à prix d’or. Voici pourquo…" at bounding box center [342, 144] width 155 height 22
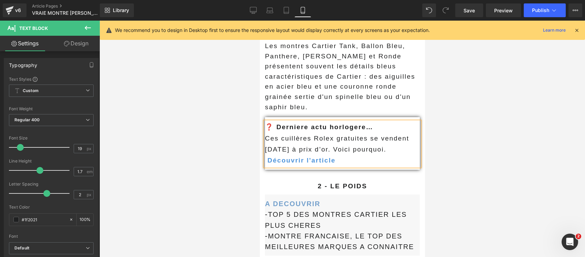
click at [266, 133] on p "Ces cuillères Rolex gratuites se vendent aujourd’hui à prix d’or. Voici pourquo…" at bounding box center [342, 144] width 155 height 22
click at [459, 139] on div at bounding box center [342, 139] width 486 height 237
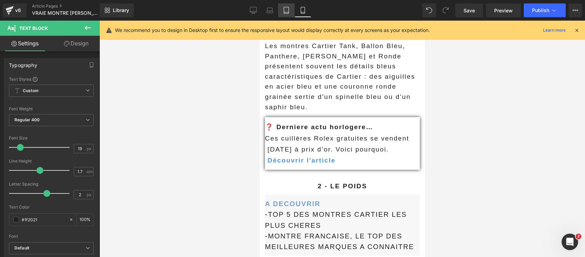
click at [285, 6] on link "Tablet" at bounding box center [286, 10] width 17 height 14
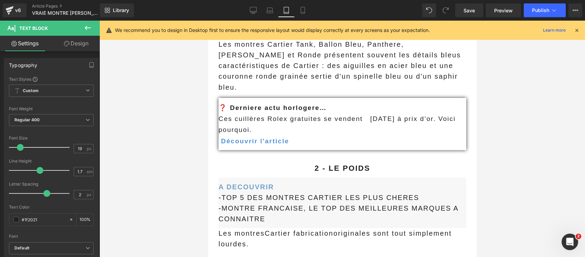
scroll to position [1081, 0]
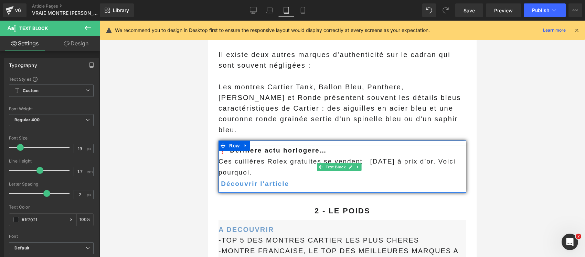
click at [220, 156] on p "Ces cuillères Rolex gratuites se vendent aujourd’hui à prix d’or. Voici pourquo…" at bounding box center [342, 167] width 248 height 22
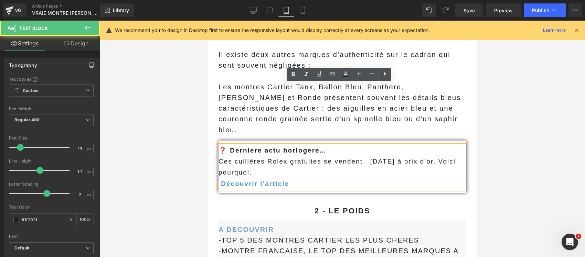
click at [218, 156] on p "Ces cuillères Rolex gratuites se vendent aujourd’hui à prix d’or. Voici pourquo…" at bounding box center [342, 167] width 248 height 22
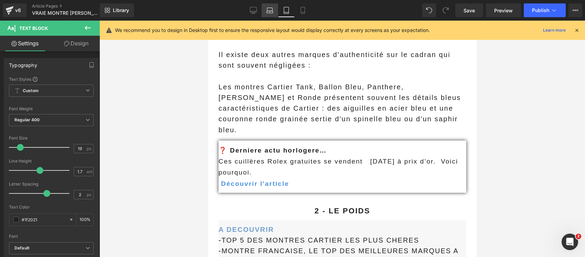
click at [271, 13] on icon at bounding box center [269, 10] width 7 height 7
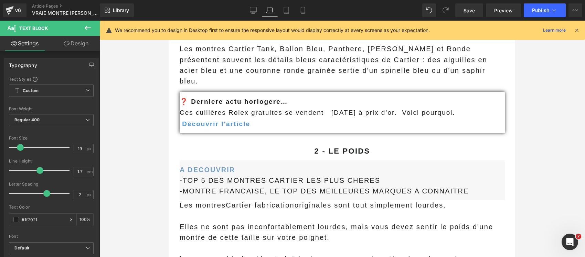
scroll to position [1076, 0]
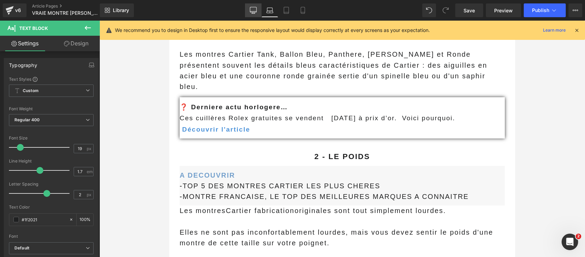
click at [253, 9] on icon at bounding box center [253, 10] width 7 height 7
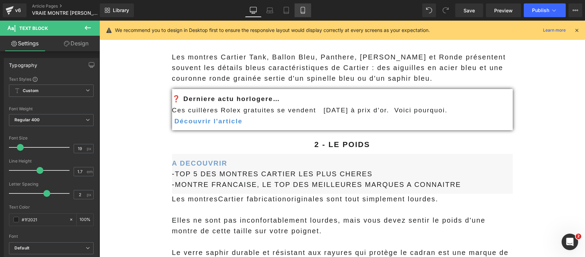
click at [305, 8] on icon at bounding box center [303, 10] width 4 height 7
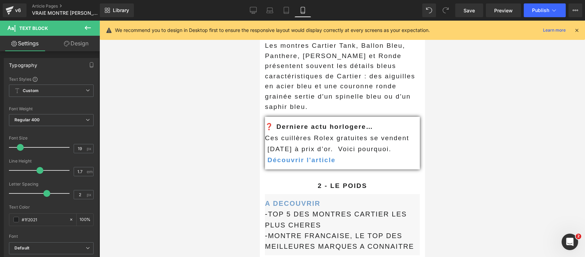
scroll to position [1124, 0]
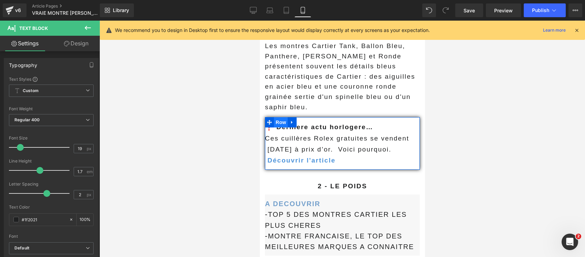
click at [280, 117] on span "Row" at bounding box center [281, 122] width 14 height 10
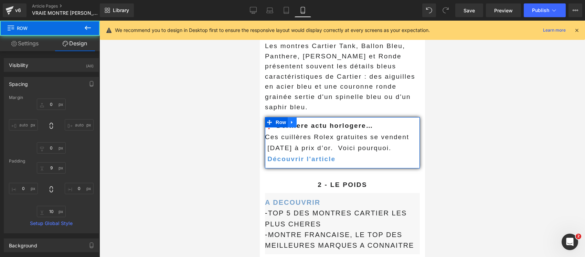
click at [293, 120] on icon at bounding box center [292, 122] width 5 height 5
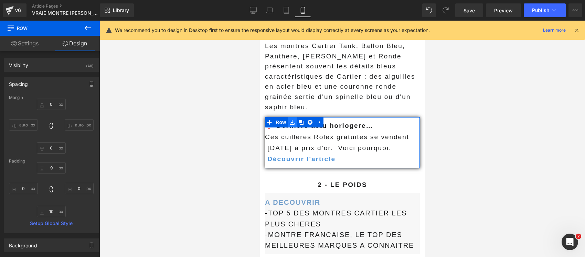
click at [293, 120] on icon at bounding box center [292, 122] width 5 height 5
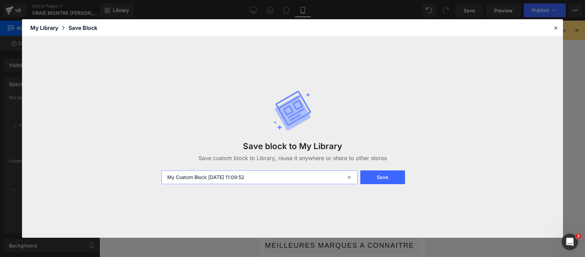
click at [227, 174] on input "My Custom Block 2025-08-10 11:09:52" at bounding box center [259, 178] width 196 height 14
type input "cuilleres rolex"
click at [383, 181] on button "Save" at bounding box center [382, 178] width 45 height 14
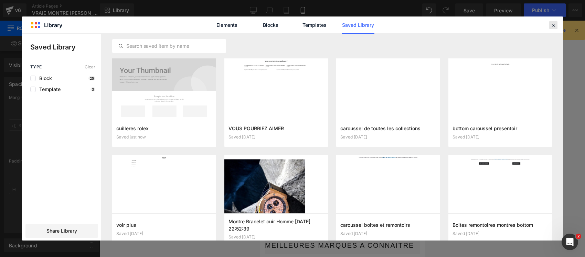
click at [554, 24] on icon at bounding box center [553, 25] width 6 height 6
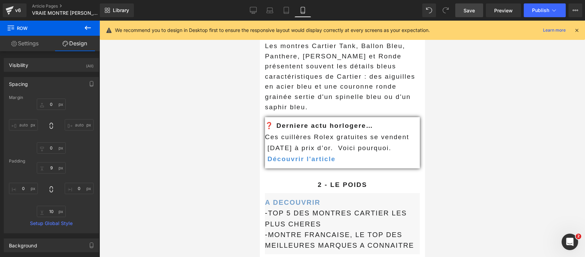
drag, startPoint x: 473, startPoint y: 8, endPoint x: 98, endPoint y: 116, distance: 389.9
click at [473, 8] on span "Save" at bounding box center [469, 10] width 11 height 7
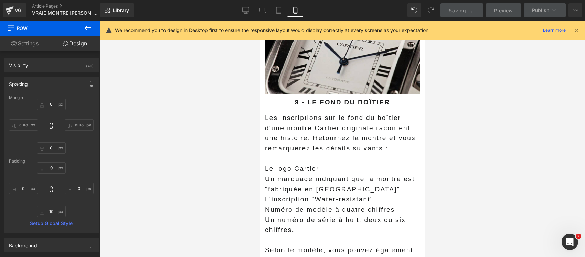
scroll to position [3232, 0]
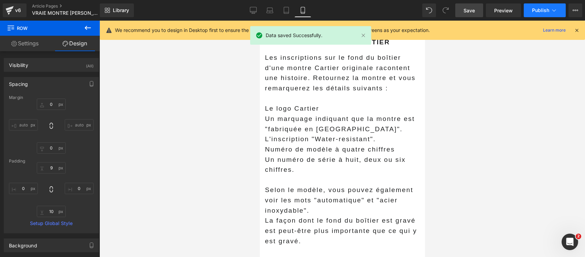
click at [542, 6] on button "Publish" at bounding box center [545, 10] width 42 height 14
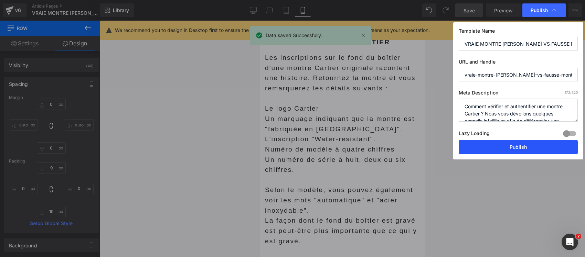
click at [503, 148] on button "Publish" at bounding box center [518, 147] width 119 height 14
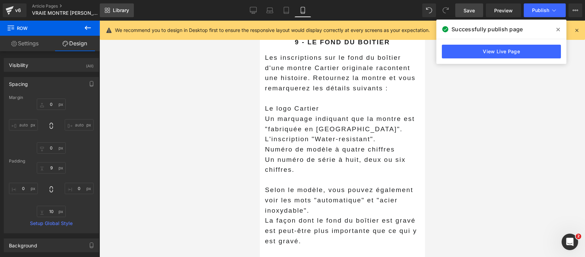
click at [126, 12] on span "Library" at bounding box center [121, 10] width 16 height 6
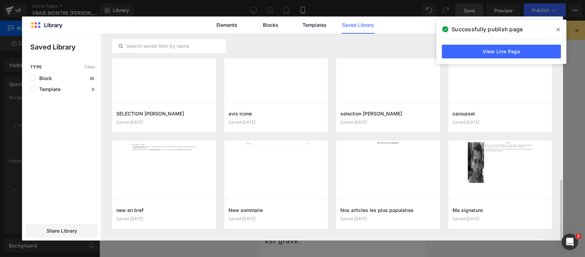
scroll to position [498, 0]
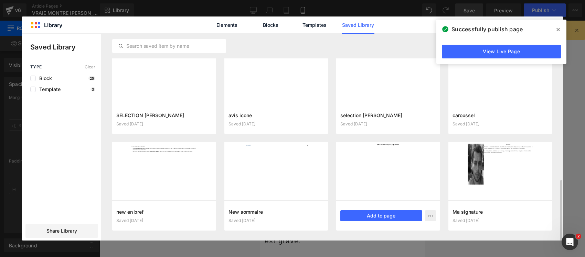
click at [372, 177] on div at bounding box center [388, 172] width 104 height 59
click at [388, 214] on button "Add to page" at bounding box center [381, 216] width 82 height 11
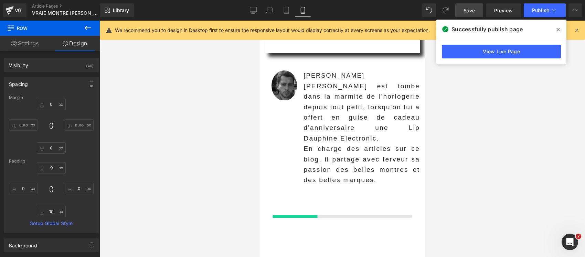
scroll to position [6978, 0]
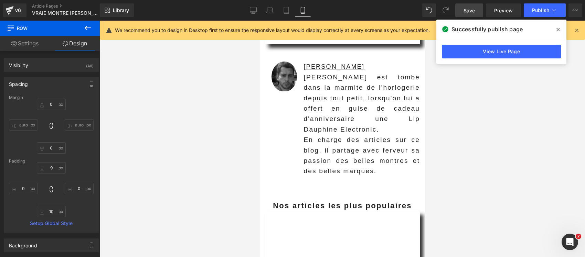
click at [561, 30] on span at bounding box center [558, 29] width 11 height 11
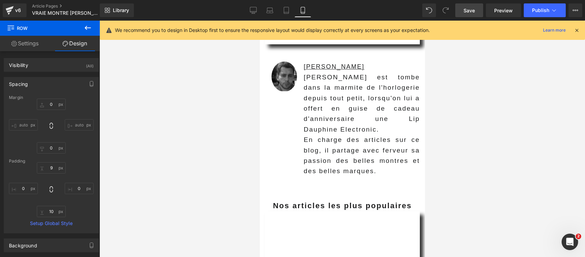
click at [577, 30] on icon at bounding box center [577, 30] width 6 height 6
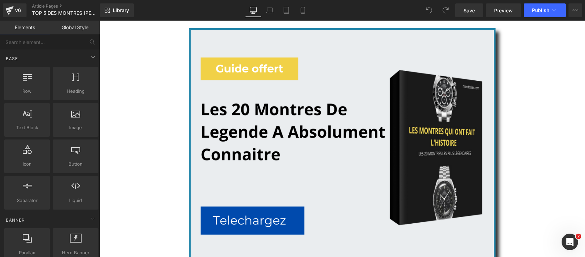
scroll to position [1119, 0]
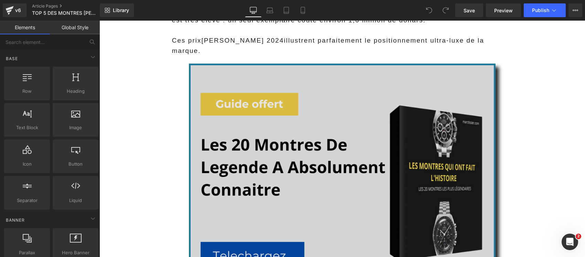
click at [301, 172] on img at bounding box center [342, 193] width 307 height 258
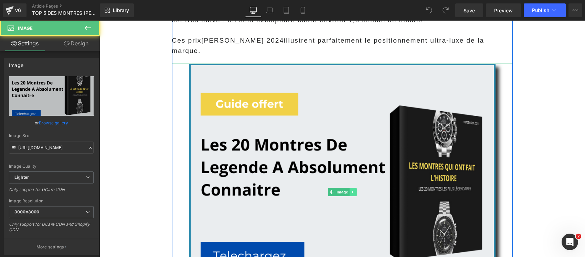
click at [351, 190] on icon at bounding box center [353, 192] width 4 height 4
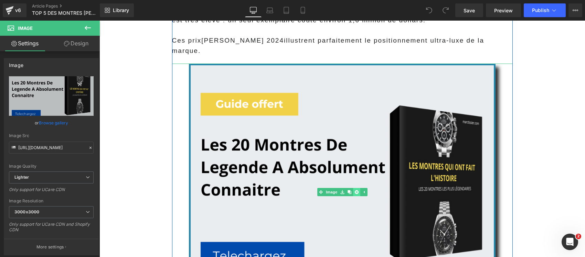
click at [355, 190] on icon at bounding box center [357, 192] width 4 height 4
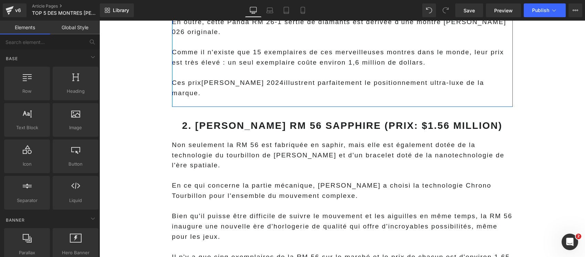
scroll to position [1033, 0]
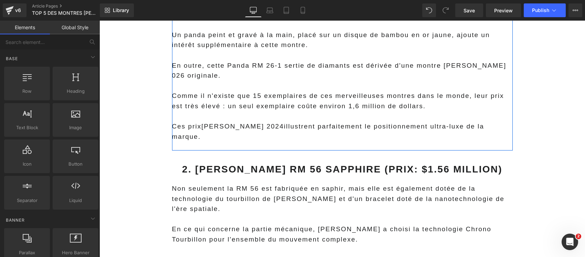
drag, startPoint x: 152, startPoint y: 142, endPoint x: 198, endPoint y: 127, distance: 48.6
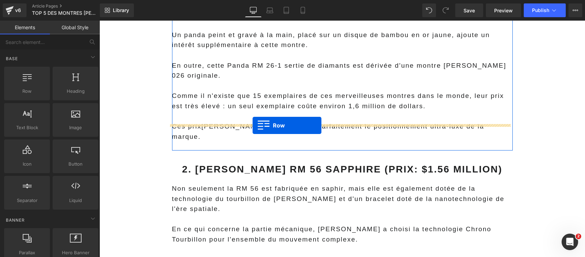
drag, startPoint x: 126, startPoint y: 116, endPoint x: 253, endPoint y: 126, distance: 127.1
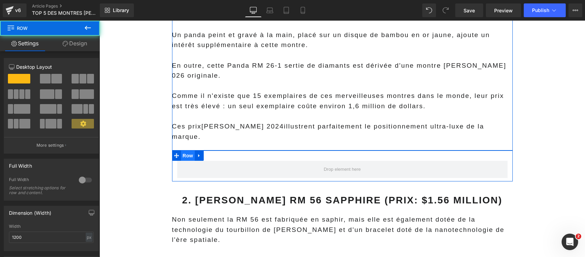
click at [181, 151] on span "Row" at bounding box center [188, 156] width 14 height 10
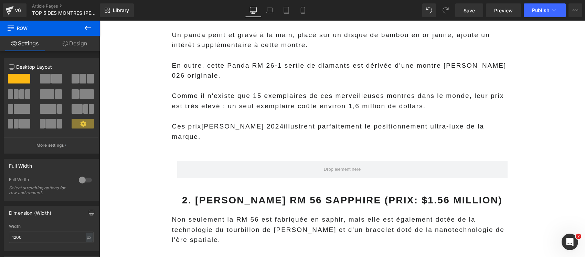
click at [91, 29] on icon at bounding box center [88, 28] width 8 height 8
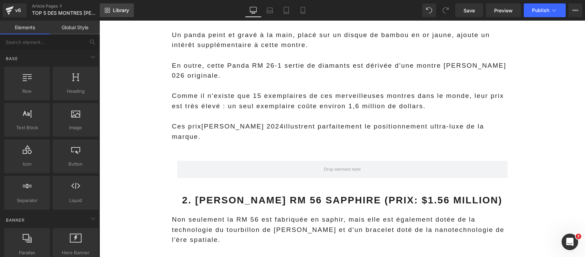
click at [116, 11] on span "Library" at bounding box center [121, 10] width 16 height 6
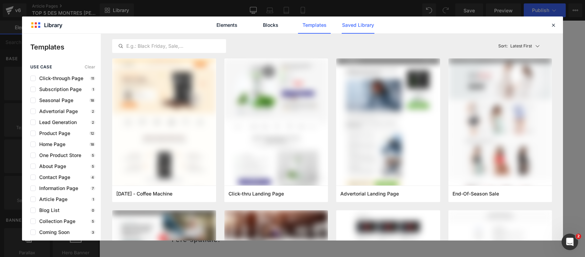
click at [358, 27] on link "Saved Library" at bounding box center [358, 25] width 33 height 17
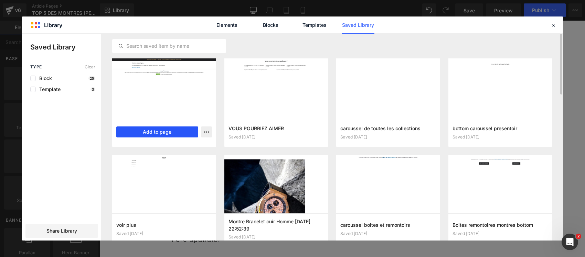
click at [169, 135] on button "Add to page" at bounding box center [157, 132] width 82 height 11
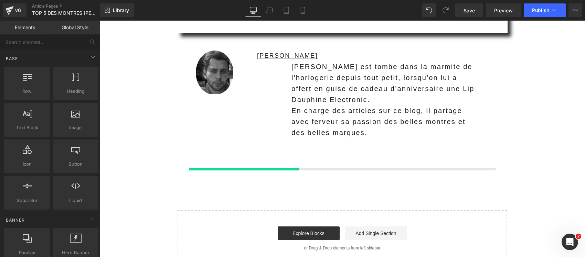
scroll to position [5610, 0]
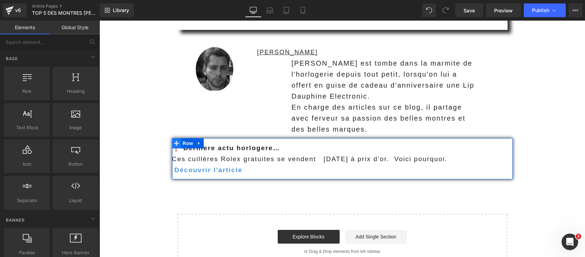
click at [174, 141] on icon at bounding box center [176, 143] width 5 height 5
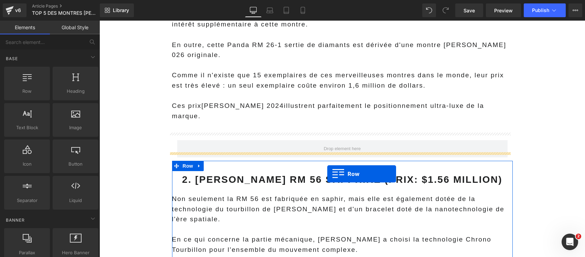
scroll to position [1067, 0]
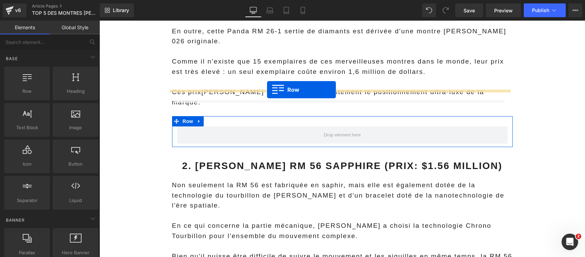
drag, startPoint x: 173, startPoint y: 57, endPoint x: 267, endPoint y: 90, distance: 99.5
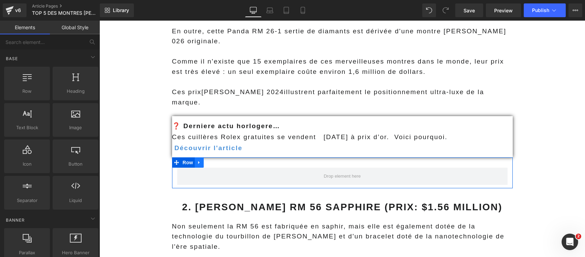
click at [198, 161] on icon at bounding box center [198, 162] width 1 height 3
click at [215, 160] on icon at bounding box center [217, 162] width 5 height 5
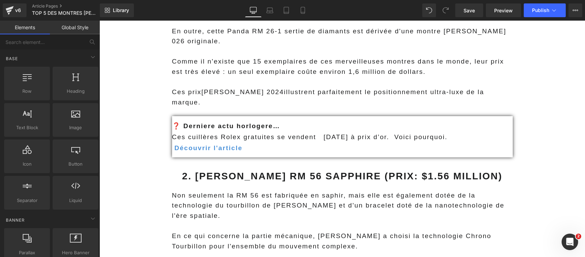
drag, startPoint x: 646, startPoint y: 29, endPoint x: 552, endPoint y: 29, distance: 94.0
click at [543, 12] on span "Publish" at bounding box center [540, 11] width 17 height 6
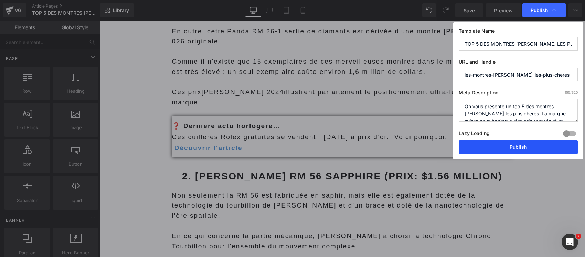
click at [486, 148] on button "Publish" at bounding box center [518, 147] width 119 height 14
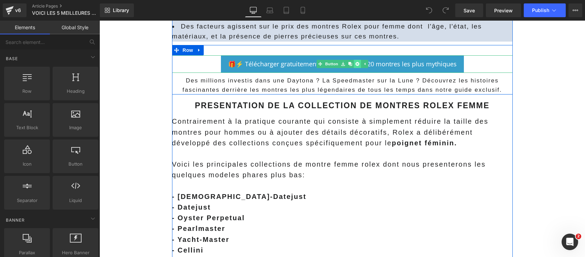
click at [355, 63] on icon at bounding box center [357, 64] width 4 height 4
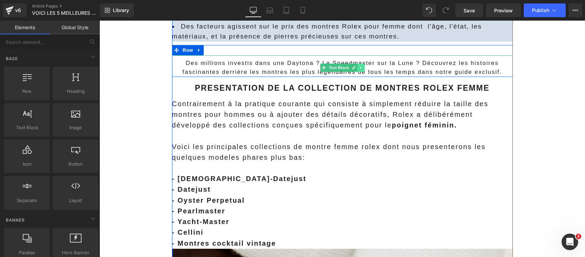
click at [360, 68] on icon at bounding box center [360, 68] width 1 height 2
click at [362, 68] on icon at bounding box center [364, 68] width 4 height 4
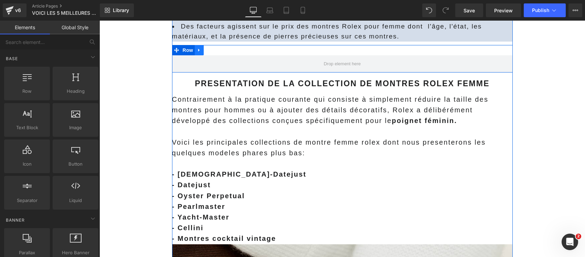
click at [197, 50] on icon at bounding box center [199, 50] width 5 height 5
click at [215, 49] on icon at bounding box center [217, 50] width 5 height 5
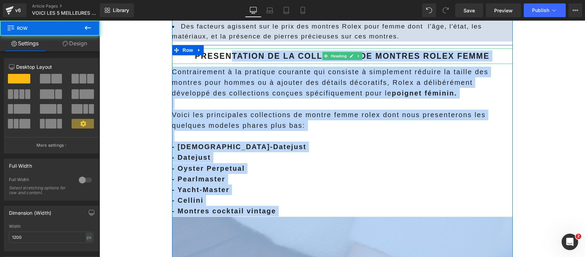
drag, startPoint x: 230, startPoint y: 47, endPoint x: 232, endPoint y: 54, distance: 7.4
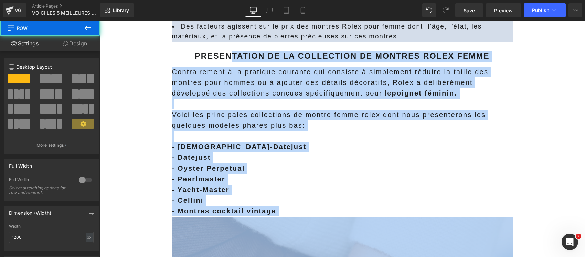
drag, startPoint x: 131, startPoint y: 97, endPoint x: 225, endPoint y: 68, distance: 97.9
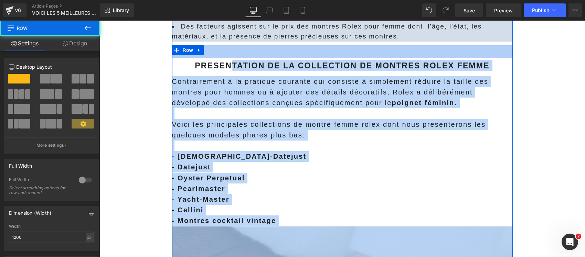
drag, startPoint x: 241, startPoint y: 48, endPoint x: 153, endPoint y: 97, distance: 101.1
click at [242, 58] on div "38px" at bounding box center [342, 51] width 341 height 13
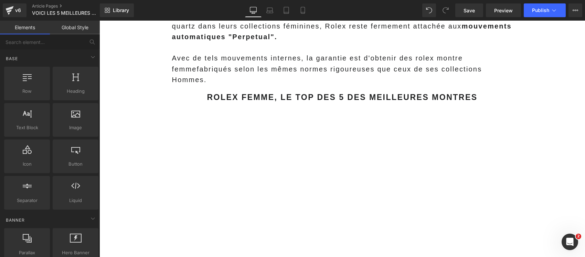
scroll to position [1119, 0]
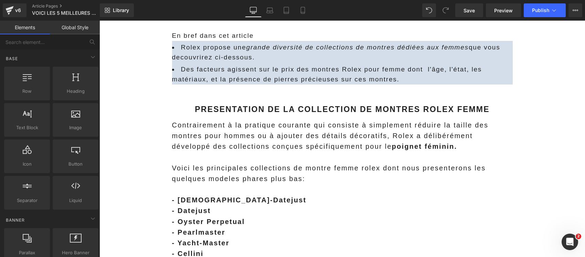
scroll to position [516, 0]
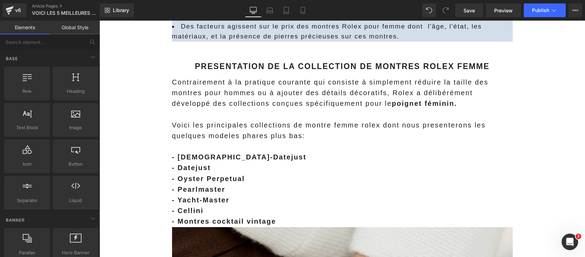
click at [128, 9] on span "Library" at bounding box center [121, 10] width 16 height 6
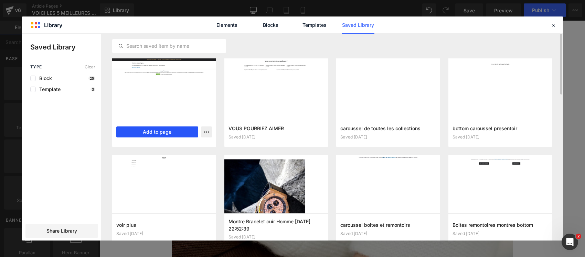
click at [166, 130] on button "Add to page" at bounding box center [157, 132] width 82 height 11
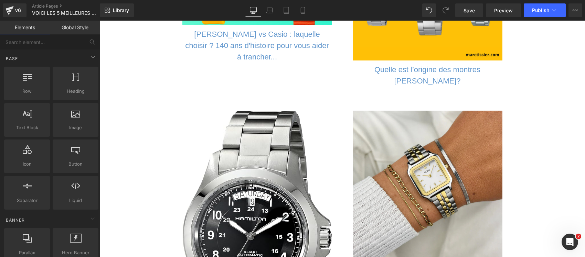
scroll to position [9058, 0]
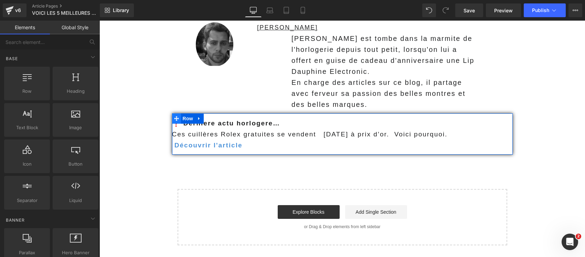
click at [174, 116] on icon at bounding box center [176, 118] width 5 height 5
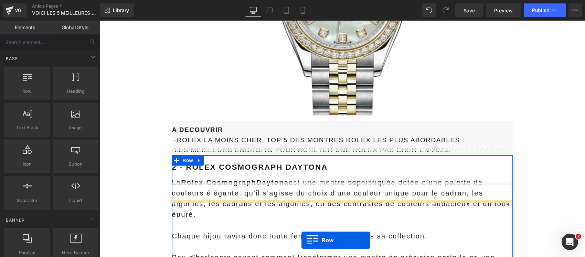
scroll to position [1770, 0]
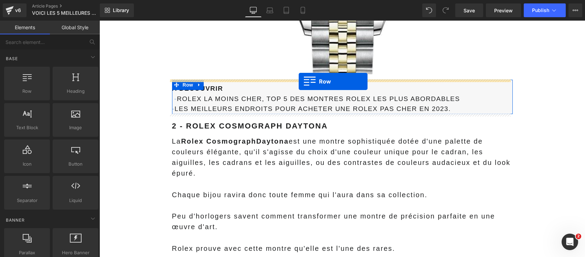
drag, startPoint x: 174, startPoint y: 59, endPoint x: 299, endPoint y: 82, distance: 126.7
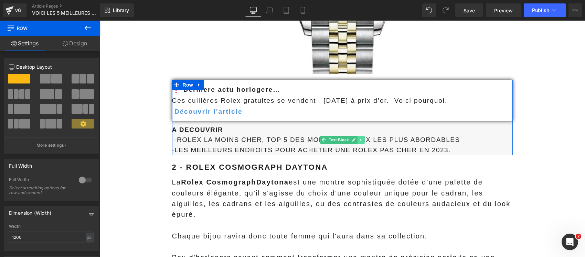
click at [359, 140] on icon at bounding box center [361, 140] width 4 height 4
click at [362, 139] on icon at bounding box center [364, 140] width 4 height 4
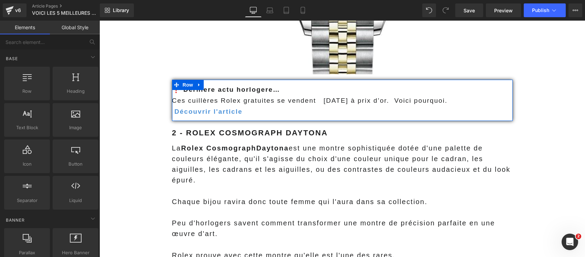
drag, startPoint x: 134, startPoint y: 140, endPoint x: 144, endPoint y: 133, distance: 12.7
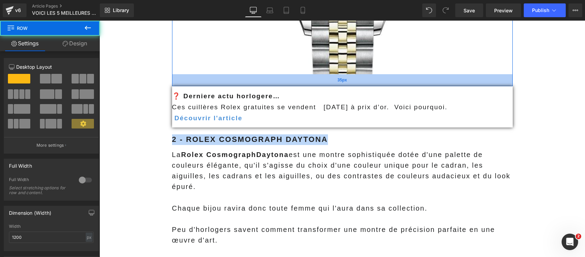
drag, startPoint x: 254, startPoint y: 78, endPoint x: 260, endPoint y: 85, distance: 8.8
click at [260, 85] on div "35px" at bounding box center [342, 80] width 341 height 12
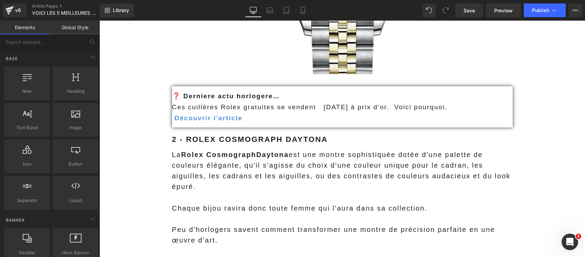
click at [475, 9] on span "Save" at bounding box center [469, 10] width 11 height 7
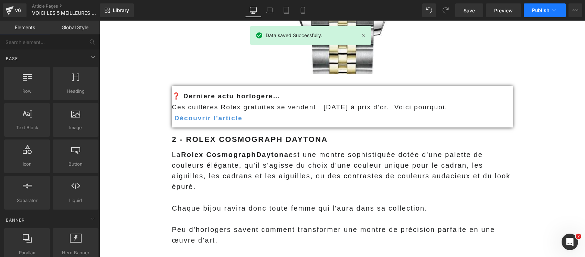
click at [532, 7] on button "Publish" at bounding box center [545, 10] width 42 height 14
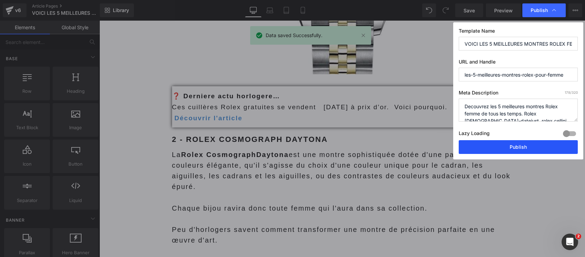
click at [481, 145] on button "Publish" at bounding box center [518, 147] width 119 height 14
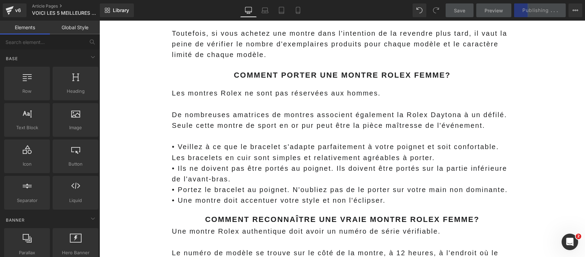
scroll to position [7536, 0]
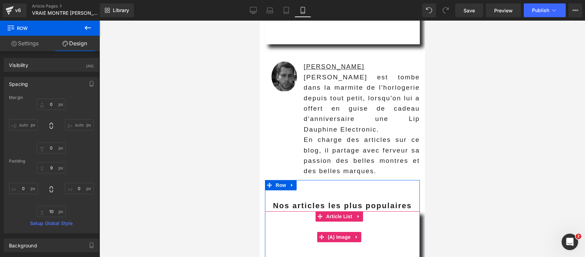
scroll to position [6978, 0]
click at [346, 212] on span "Article List" at bounding box center [339, 217] width 30 height 10
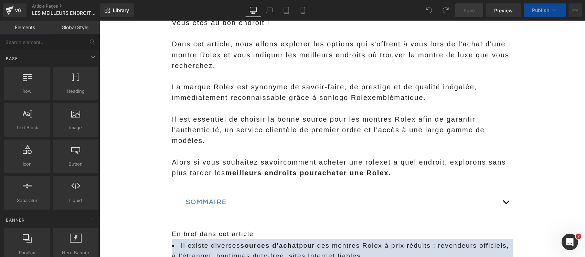
scroll to position [559, 0]
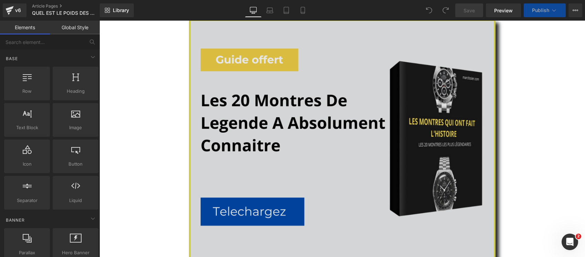
scroll to position [1016, 0]
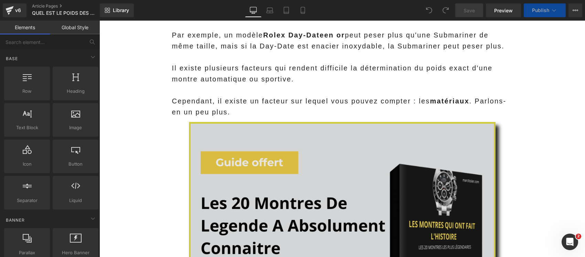
click at [264, 186] on img at bounding box center [342, 251] width 307 height 258
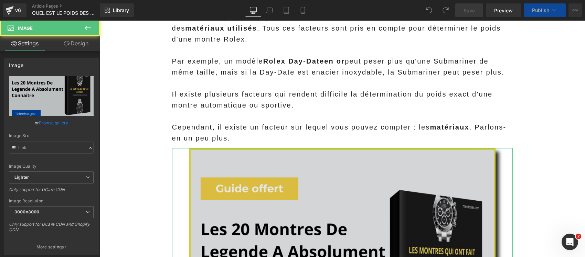
scroll to position [1119, 0]
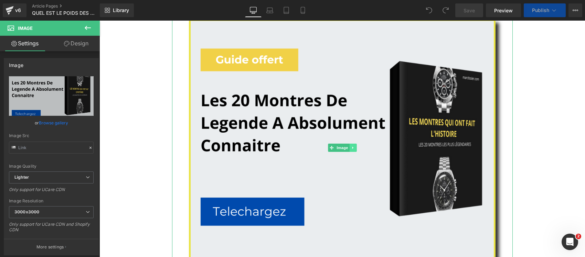
click at [352, 149] on icon at bounding box center [352, 148] width 1 height 2
click at [353, 150] on link at bounding box center [356, 148] width 7 height 8
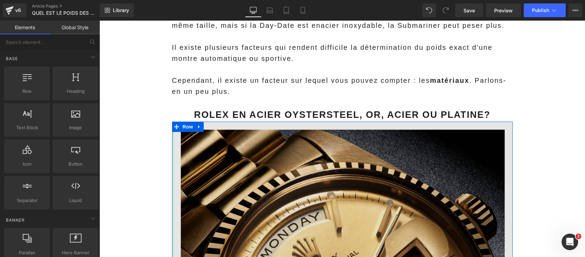
scroll to position [1033, 0]
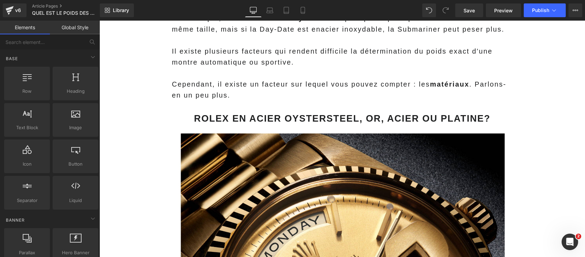
click at [112, 9] on link "Library" at bounding box center [117, 10] width 34 height 14
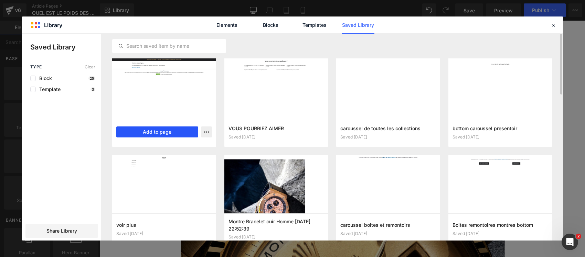
click at [152, 130] on button "Add to page" at bounding box center [157, 132] width 82 height 11
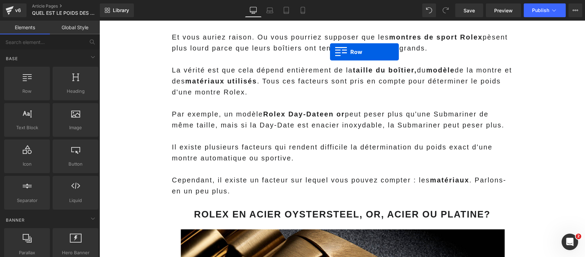
scroll to position [916, 0]
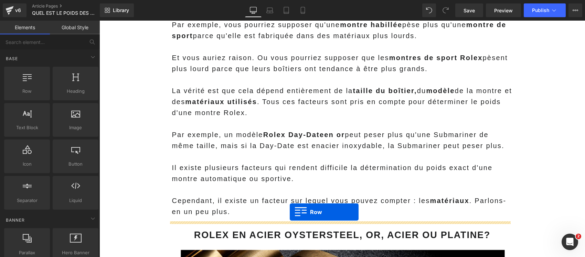
drag, startPoint x: 174, startPoint y: 61, endPoint x: 290, endPoint y: 212, distance: 191.3
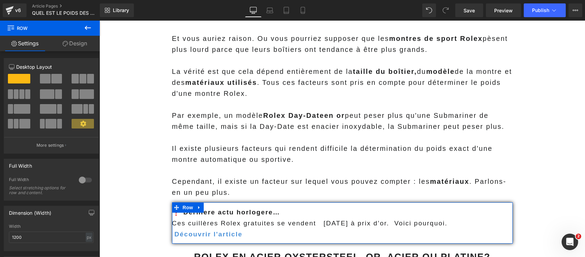
scroll to position [990, 0]
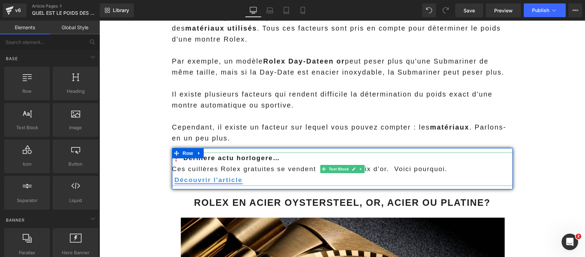
click at [232, 183] on link "Découvrir l'article" at bounding box center [209, 180] width 68 height 7
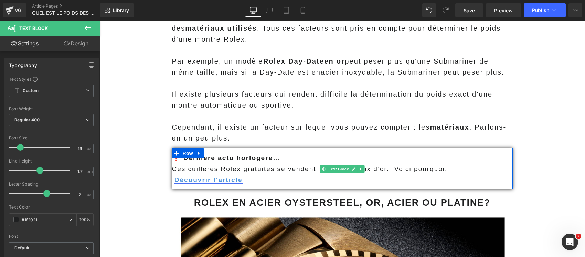
click at [234, 181] on link "Découvrir l'article" at bounding box center [209, 180] width 68 height 7
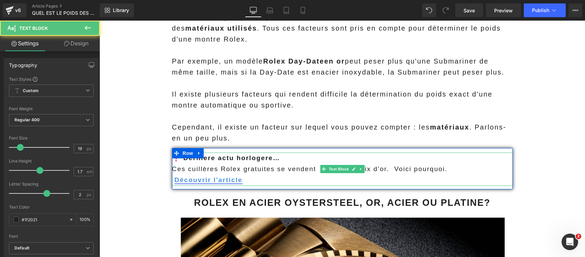
click at [197, 181] on link "Découvrir l'article" at bounding box center [209, 180] width 68 height 7
click at [183, 177] on link "Découvrir l'article" at bounding box center [209, 180] width 68 height 7
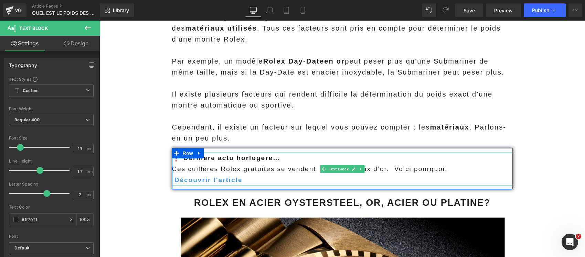
click at [246, 169] on p "Ces cuillères Rolex gratuites se vendent [DATE] à prix d’or. Voici pourquoi." at bounding box center [342, 169] width 341 height 11
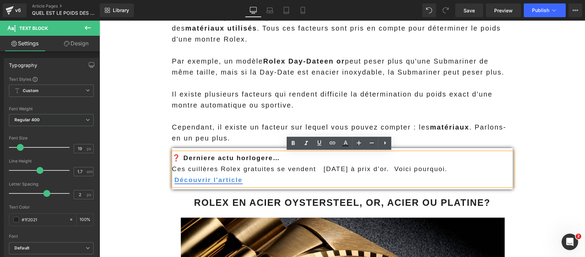
click at [235, 180] on link "Découvrir l'article" at bounding box center [209, 180] width 68 height 7
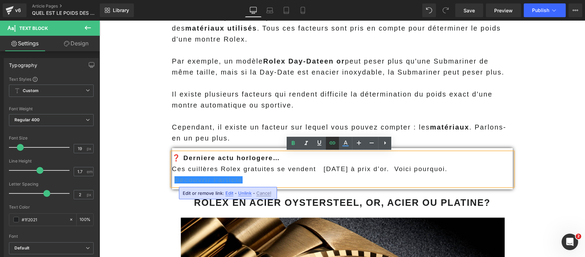
click at [332, 146] on icon at bounding box center [332, 143] width 8 height 8
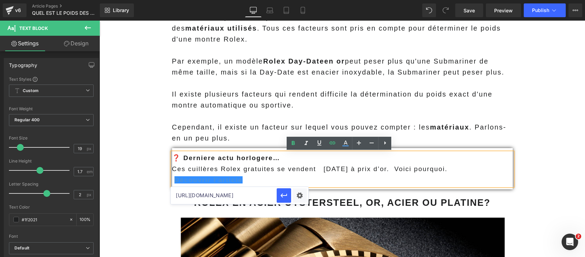
click at [235, 198] on input "[URL][DOMAIN_NAME]" at bounding box center [224, 195] width 106 height 17
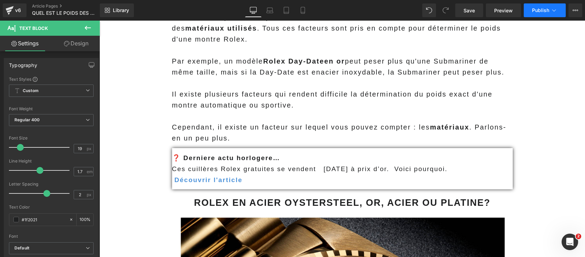
click at [534, 9] on span "Publish" at bounding box center [540, 11] width 17 height 6
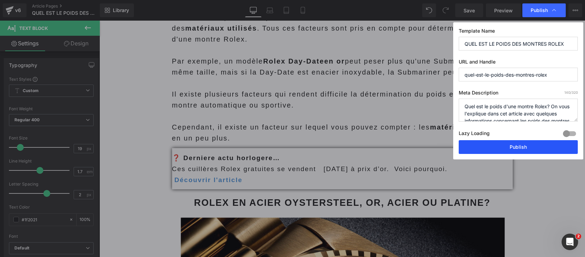
click at [472, 147] on button "Publish" at bounding box center [518, 147] width 119 height 14
